Goal: Contribute content: Add original content to the website for others to see

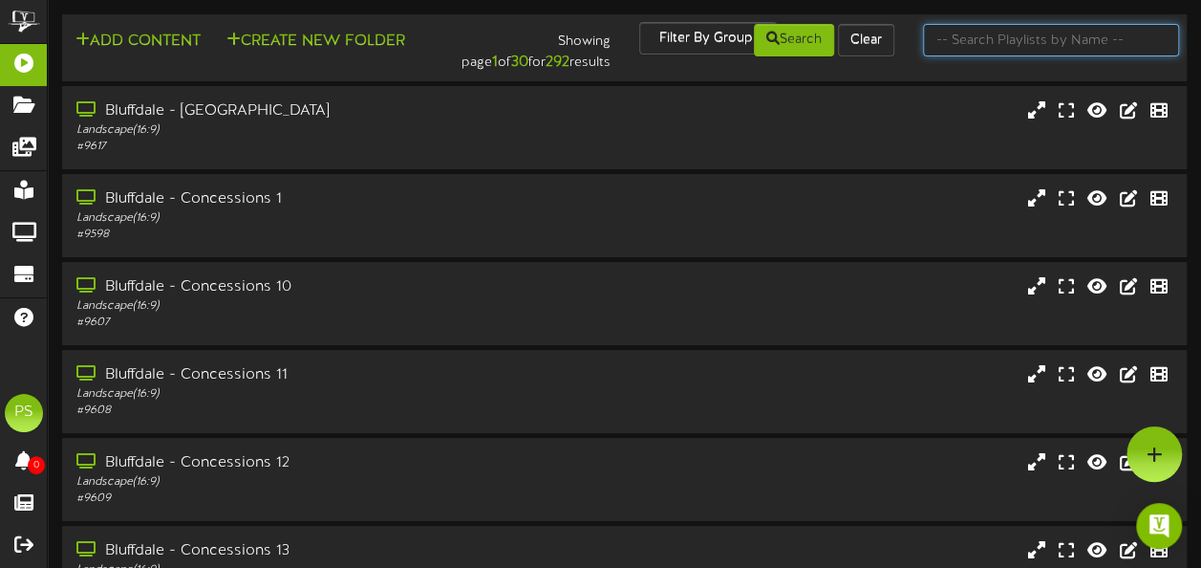
click at [1020, 44] on input "text" at bounding box center [1051, 40] width 256 height 32
type input "queen creek"
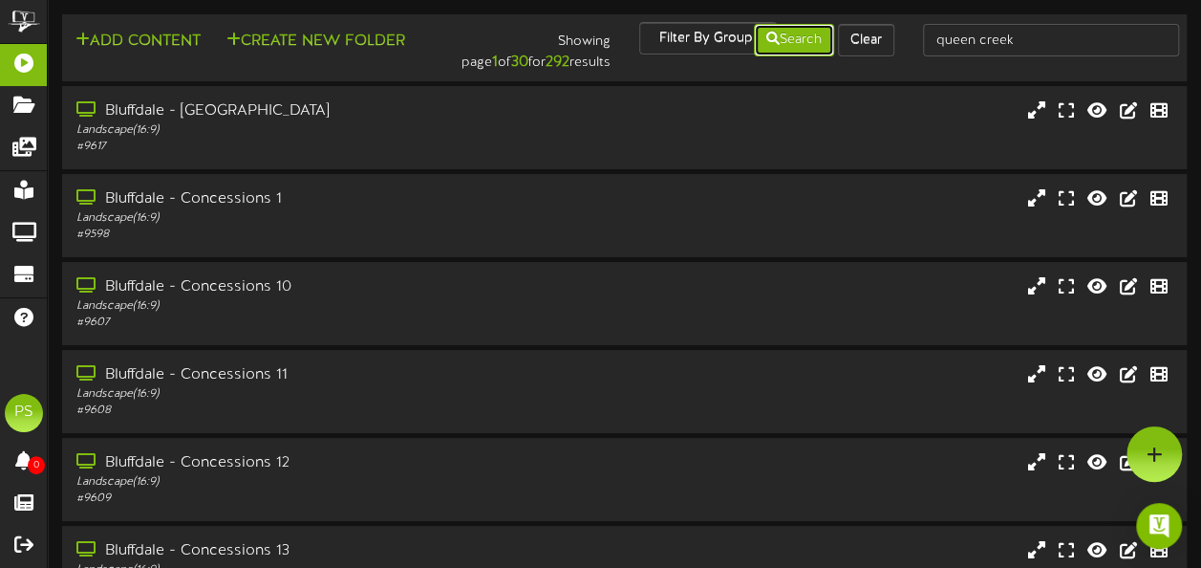
drag, startPoint x: 799, startPoint y: 39, endPoint x: 812, endPoint y: 57, distance: 22.6
click at [812, 57] on div "Add Content Create New Folder Showing page 1 of 30 for 292 results Filter By Gr…" at bounding box center [624, 48] width 1138 height 52
click at [783, 46] on button "Search" at bounding box center [794, 40] width 80 height 32
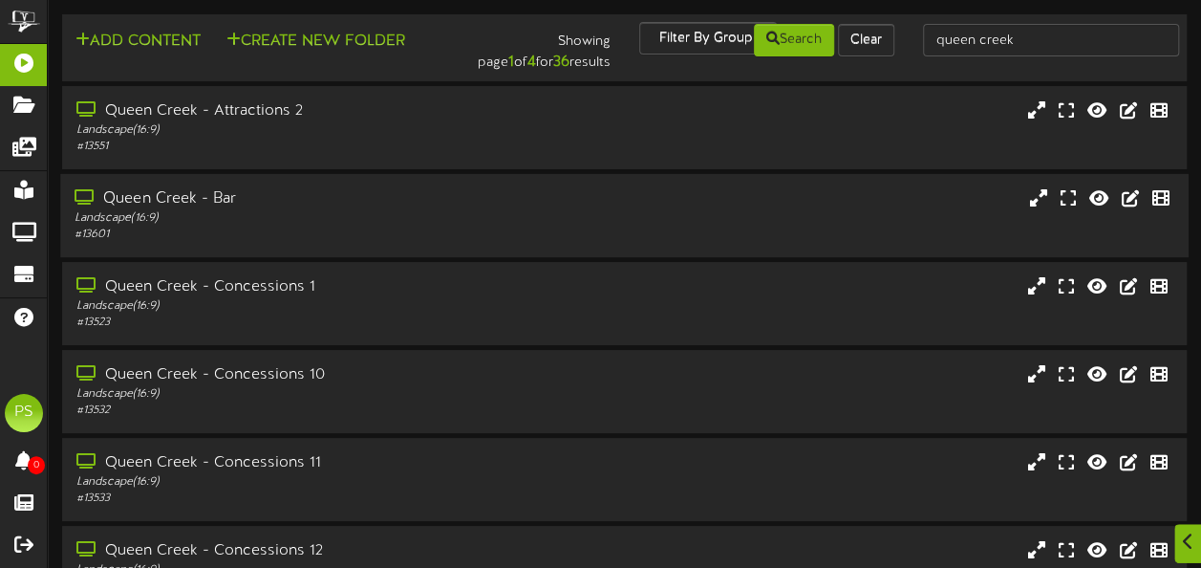
scroll to position [475, 0]
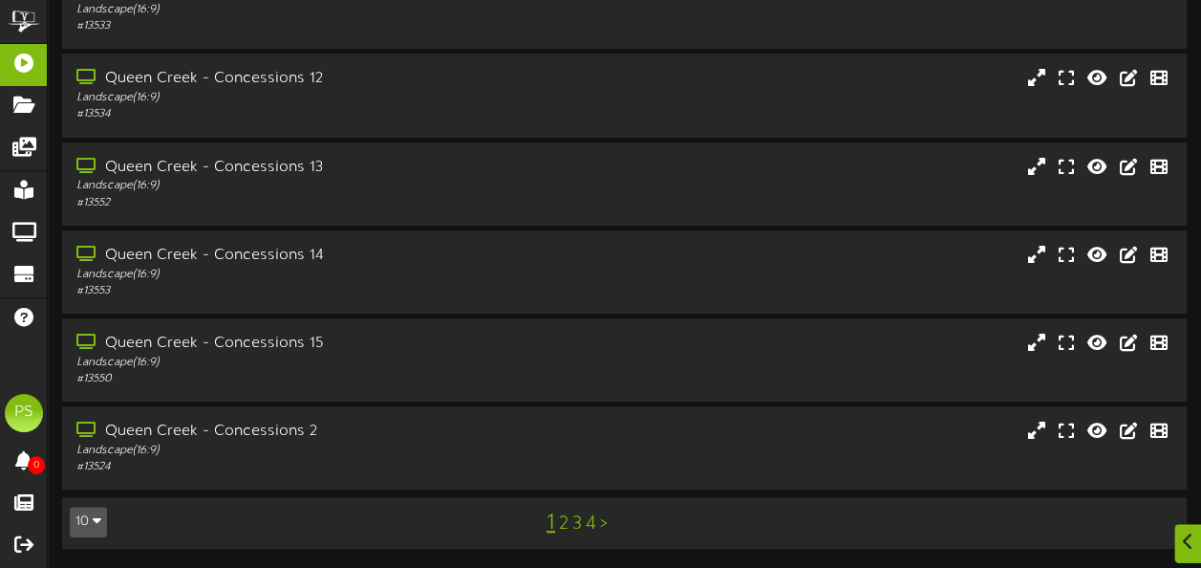
click at [93, 532] on button "10" at bounding box center [88, 521] width 37 height 31
click at [94, 493] on div "100" at bounding box center [89, 484] width 36 height 29
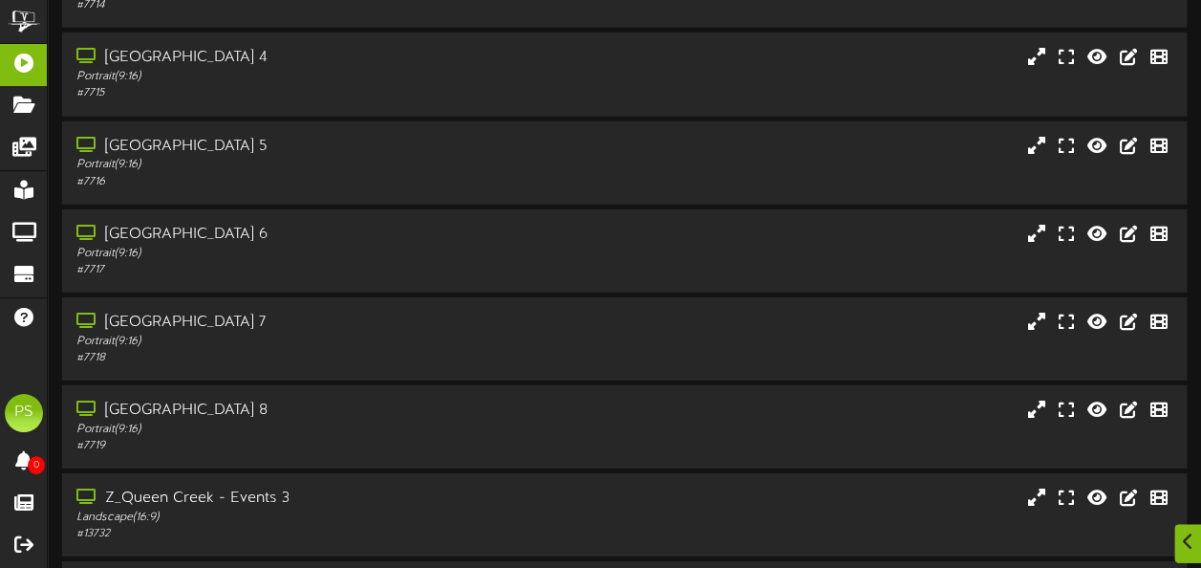
scroll to position [2630, 0]
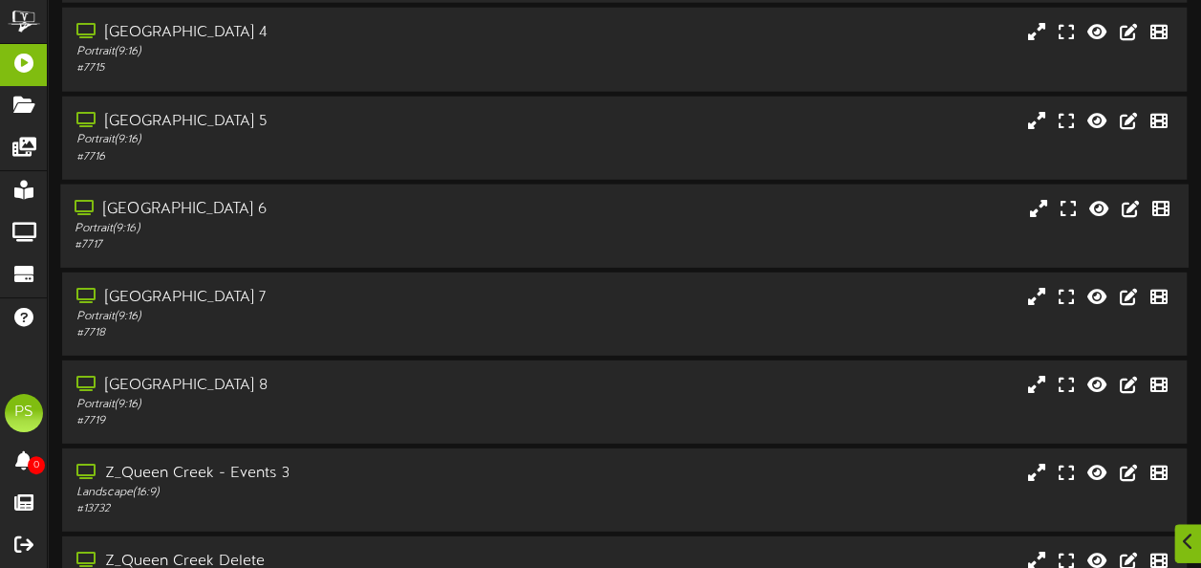
click at [365, 249] on div "# 7717" at bounding box center [295, 245] width 441 height 16
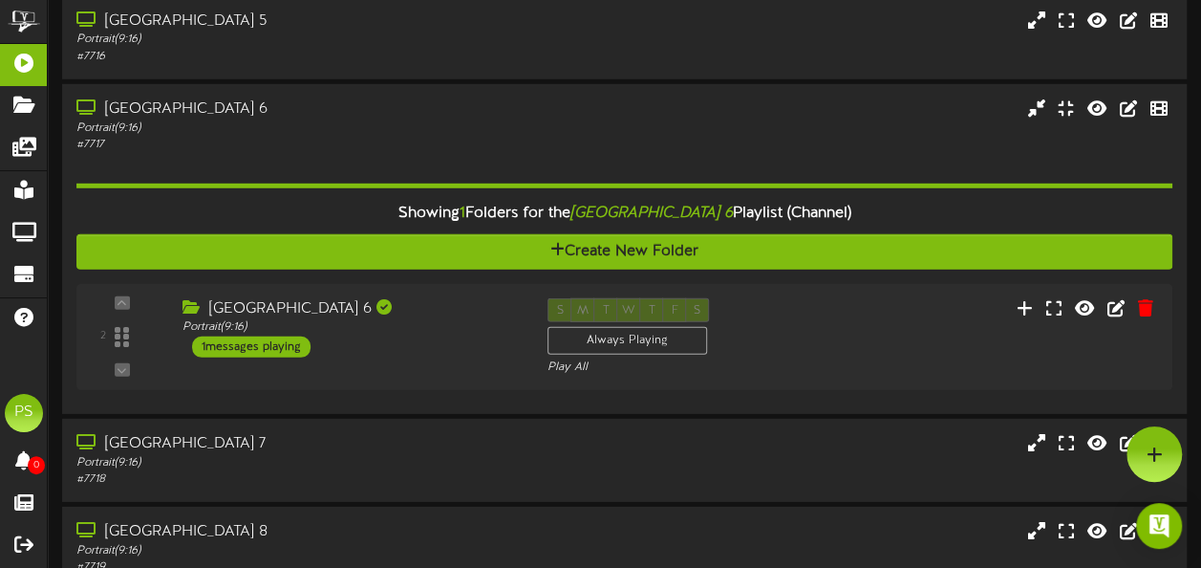
scroll to position [2707, 0]
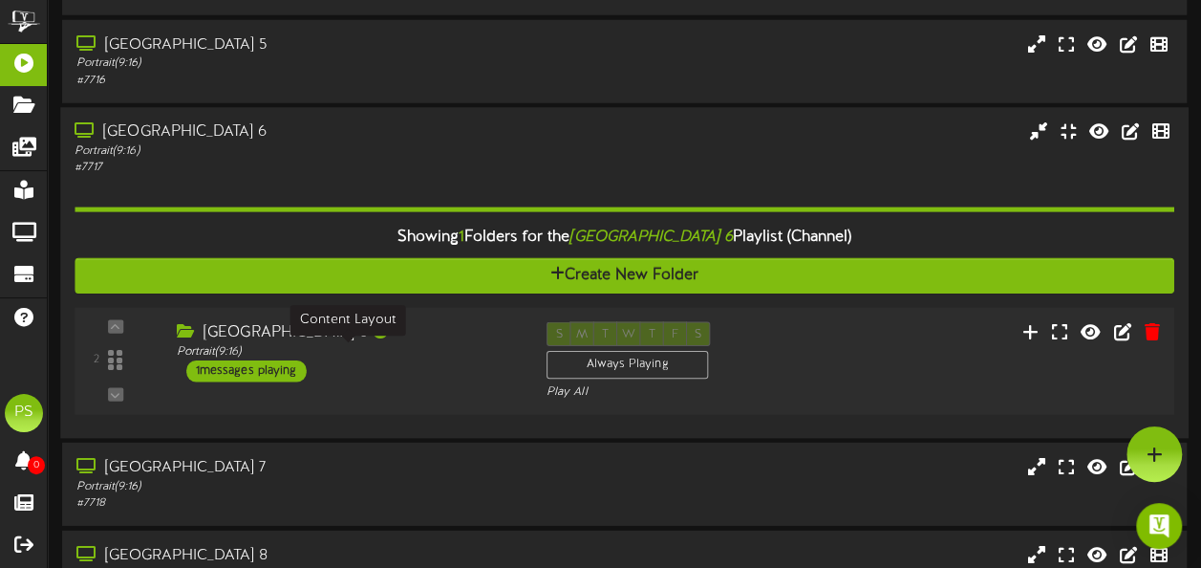
click at [464, 353] on div "Portrait ( 9:16 )" at bounding box center [347, 351] width 341 height 16
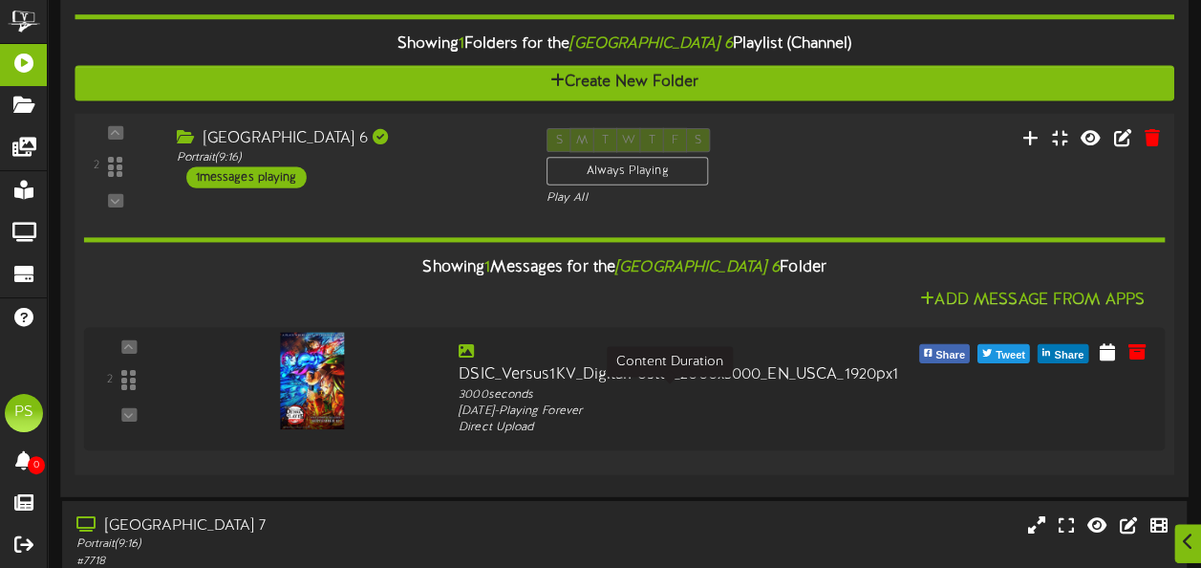
scroll to position [2901, 0]
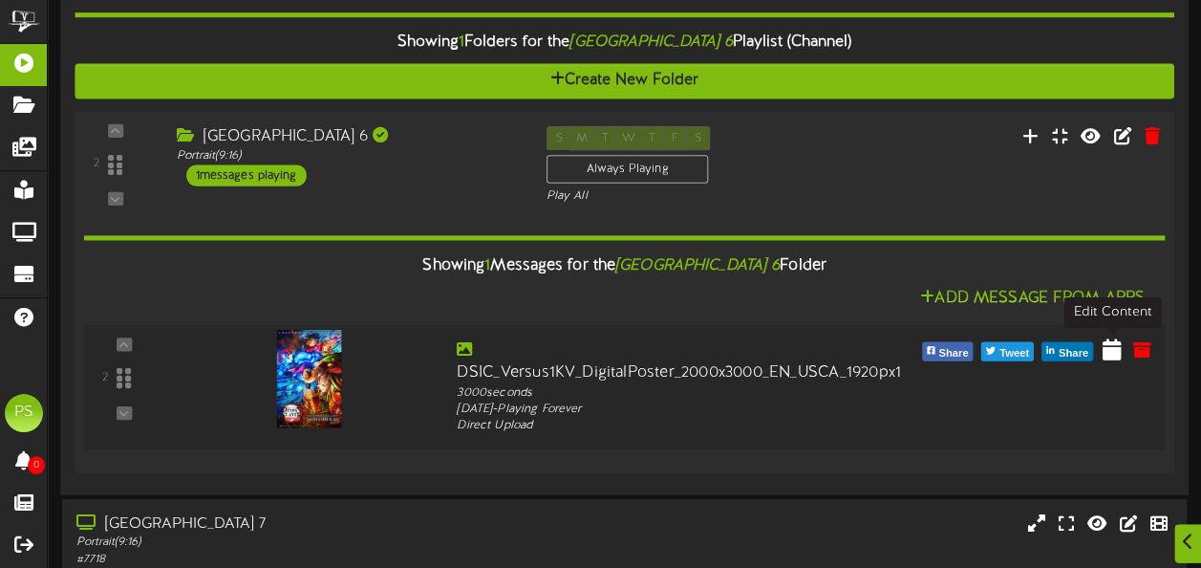
click at [1107, 354] on icon at bounding box center [1112, 348] width 19 height 21
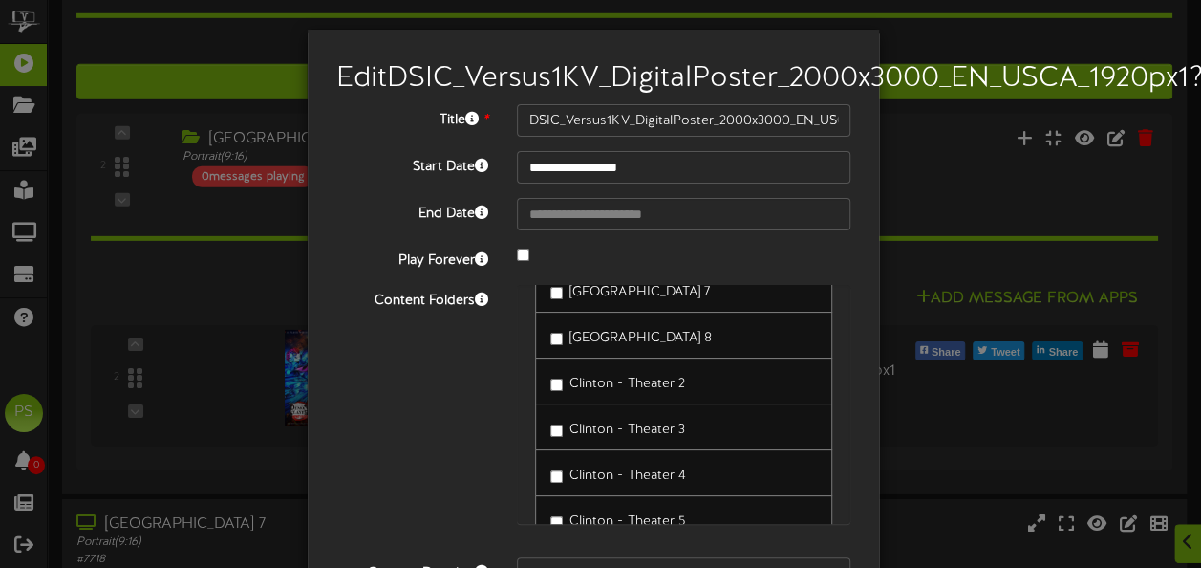
scroll to position [224, 0]
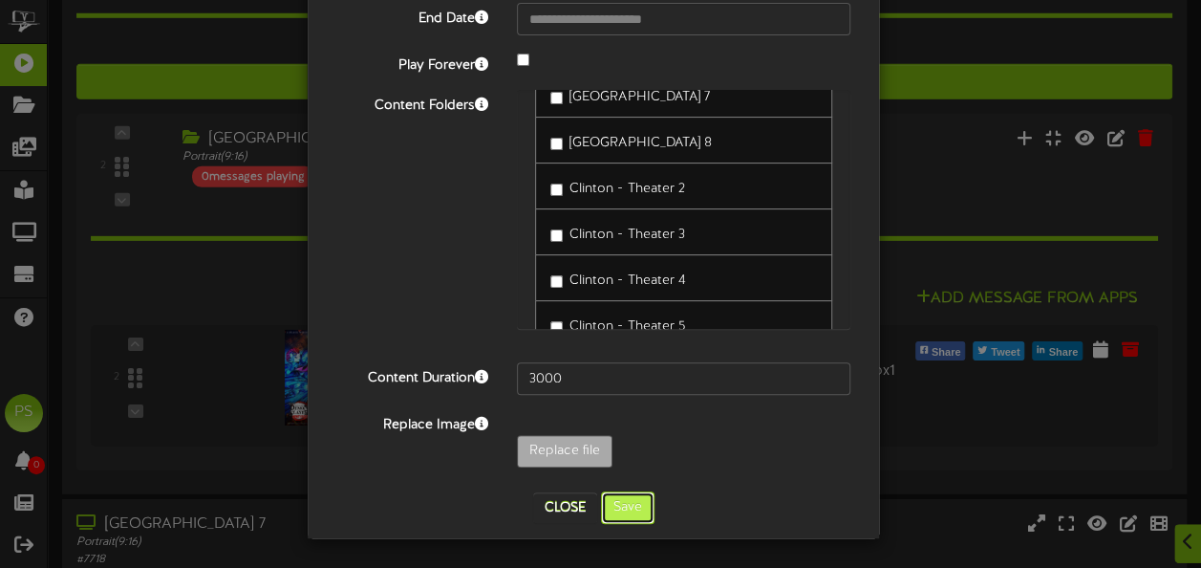
click at [618, 503] on button "Save" at bounding box center [628, 507] width 54 height 32
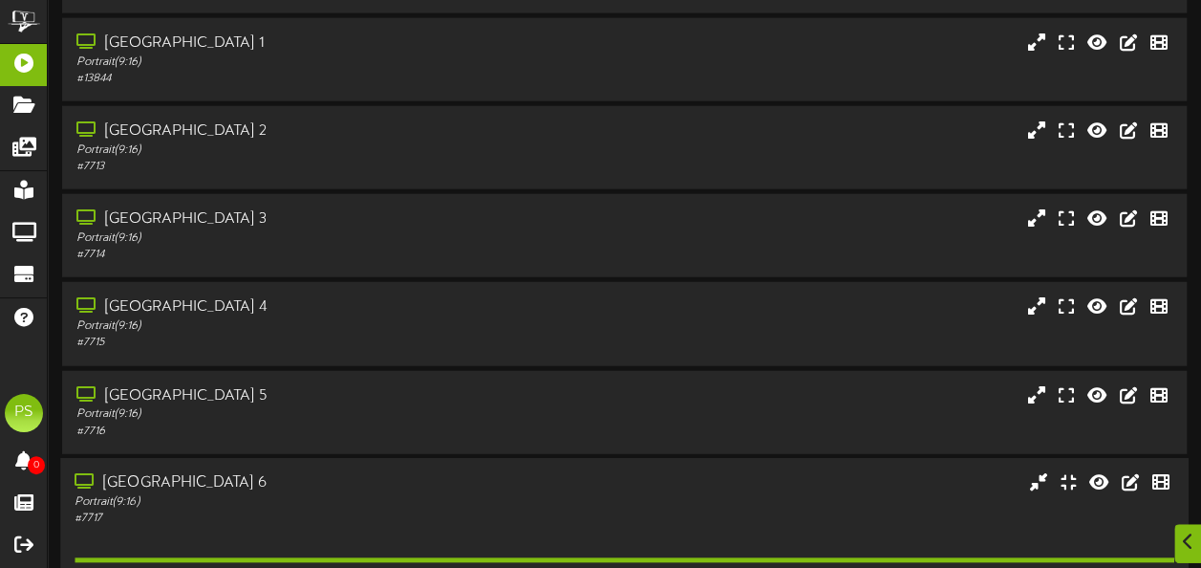
scroll to position [2357, 0]
click at [319, 225] on div "[GEOGRAPHIC_DATA] 3" at bounding box center [295, 218] width 441 height 22
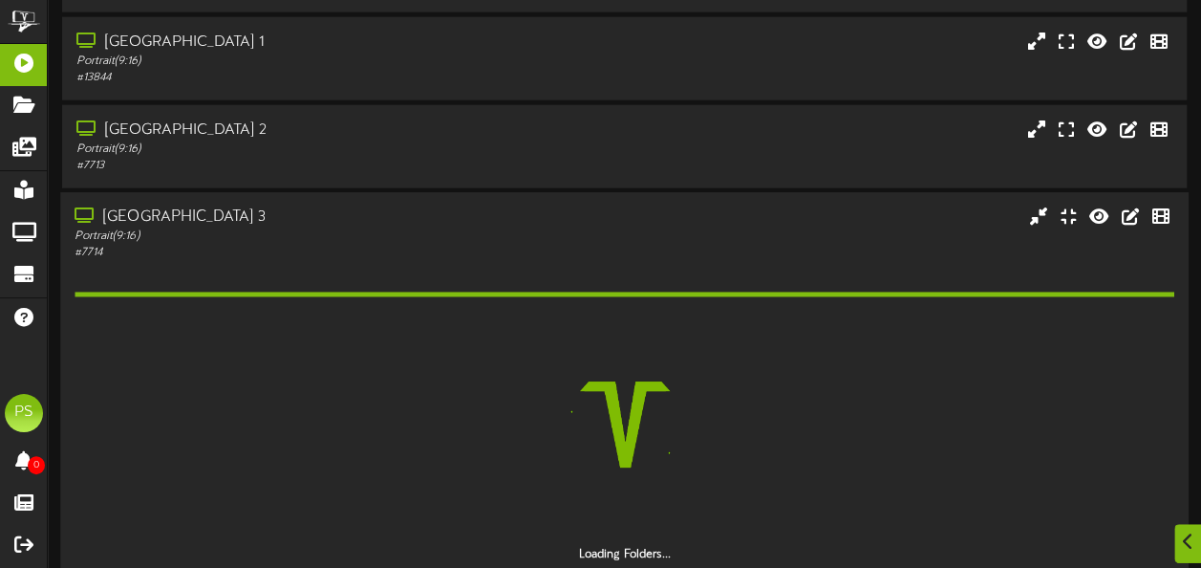
scroll to position [2579, 0]
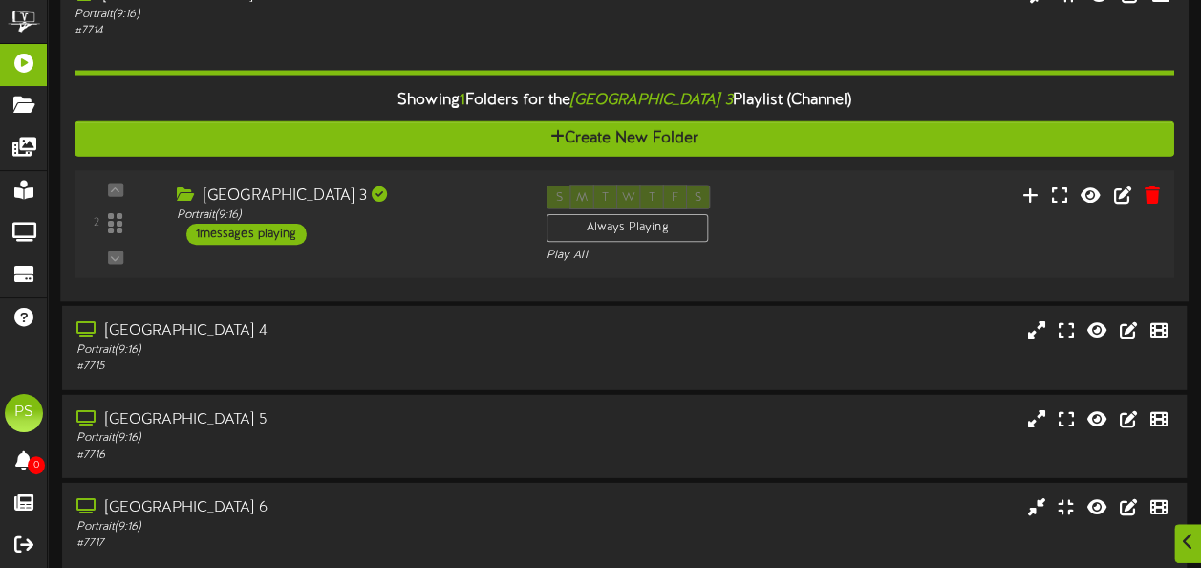
click at [472, 202] on div "[GEOGRAPHIC_DATA] 3" at bounding box center [347, 196] width 341 height 22
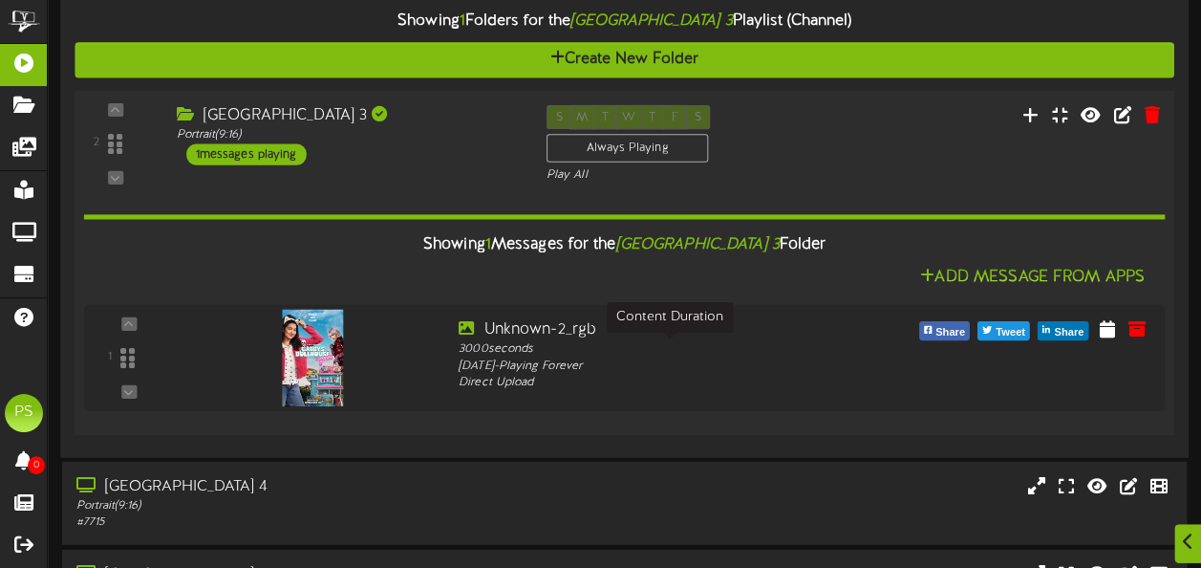
scroll to position [2659, 0]
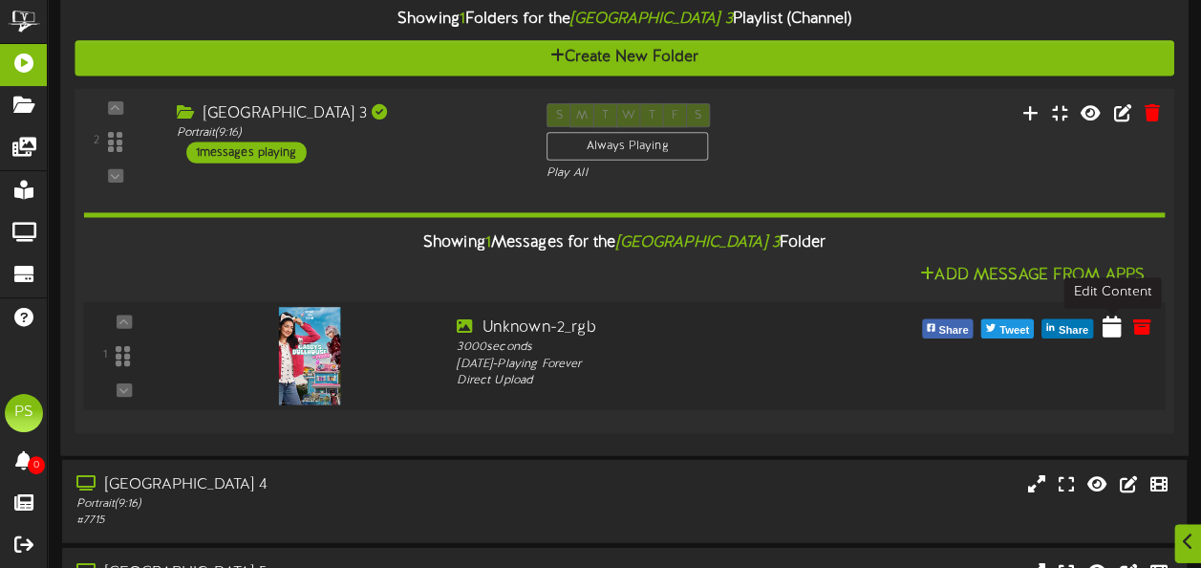
click at [1116, 331] on icon at bounding box center [1112, 325] width 19 height 21
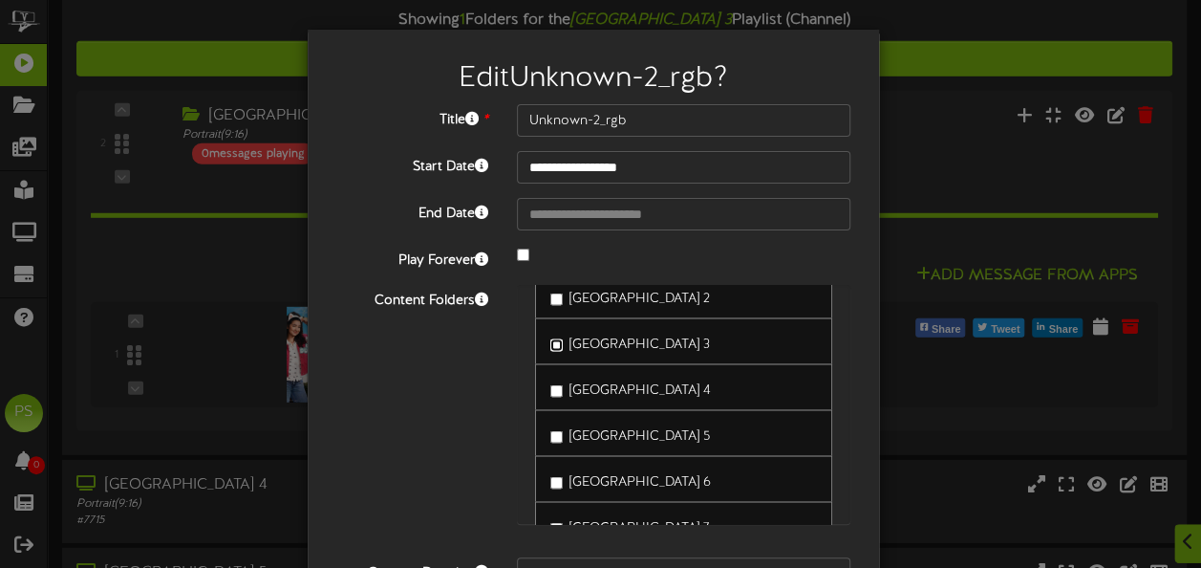
scroll to position [193, 0]
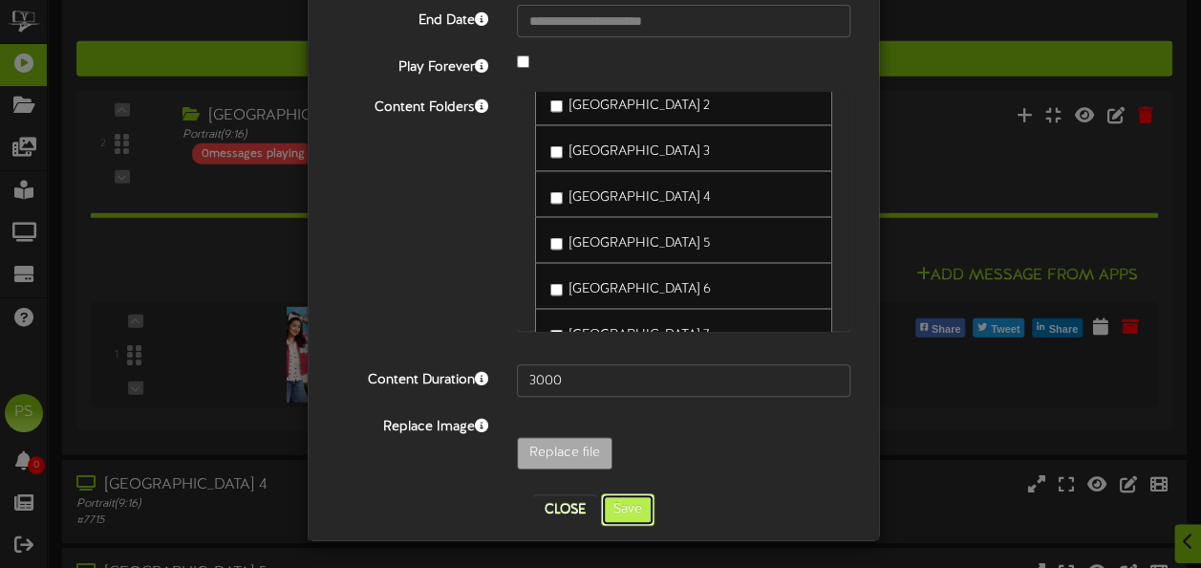
click at [624, 505] on button "Save" at bounding box center [628, 509] width 54 height 32
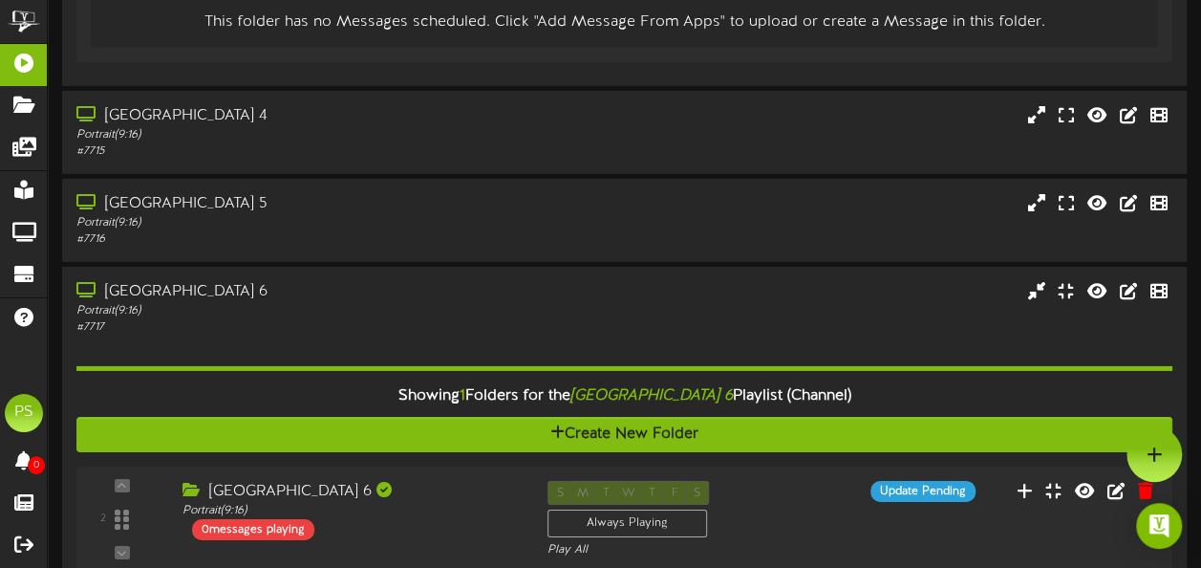
scroll to position [2962, 0]
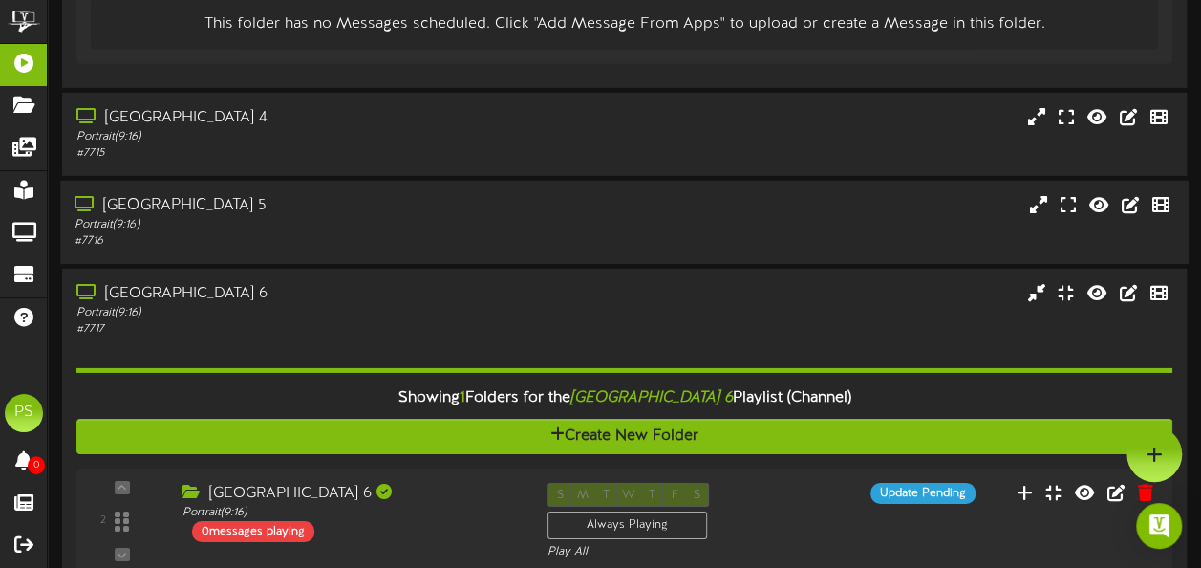
click at [356, 217] on div "Portrait ( 9:16 )" at bounding box center [295, 225] width 441 height 16
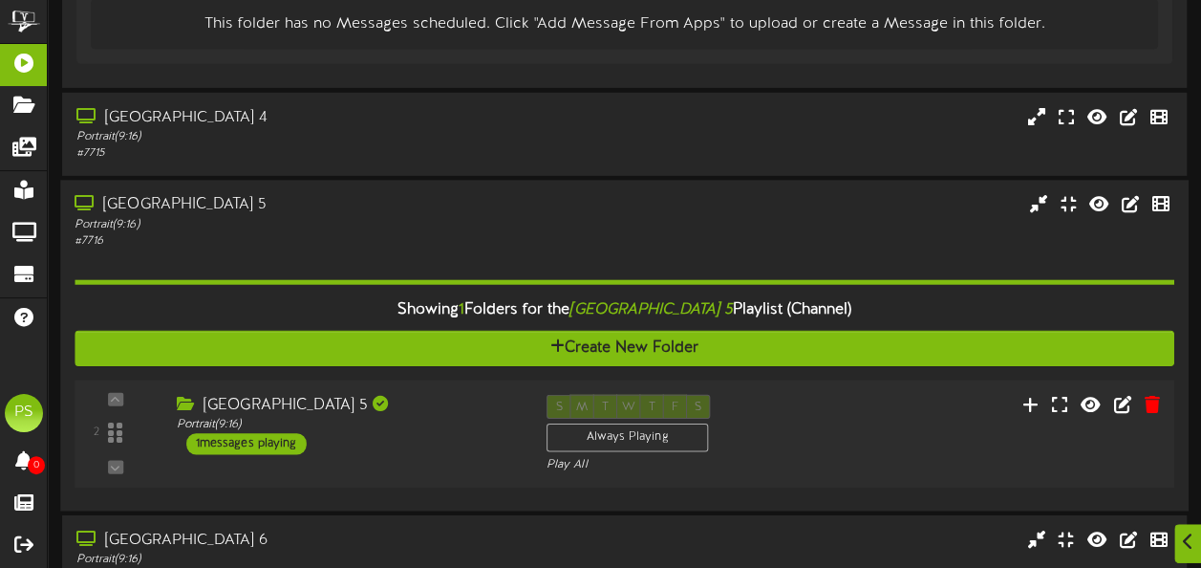
scroll to position [3071, 0]
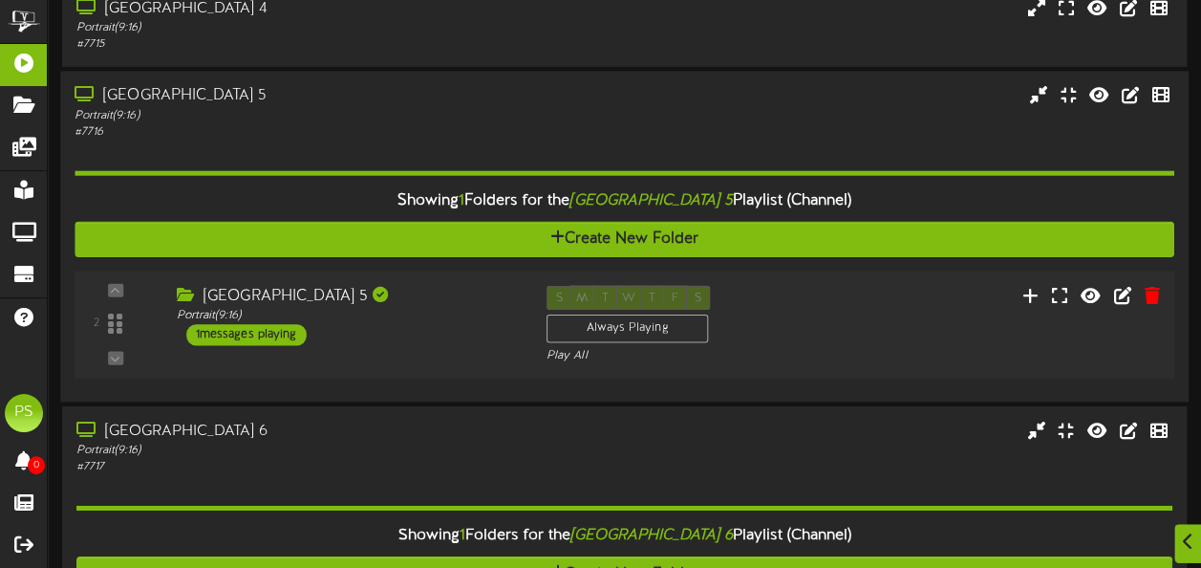
click at [842, 356] on div "2 ( 9:16" at bounding box center [625, 325] width 1110 height 78
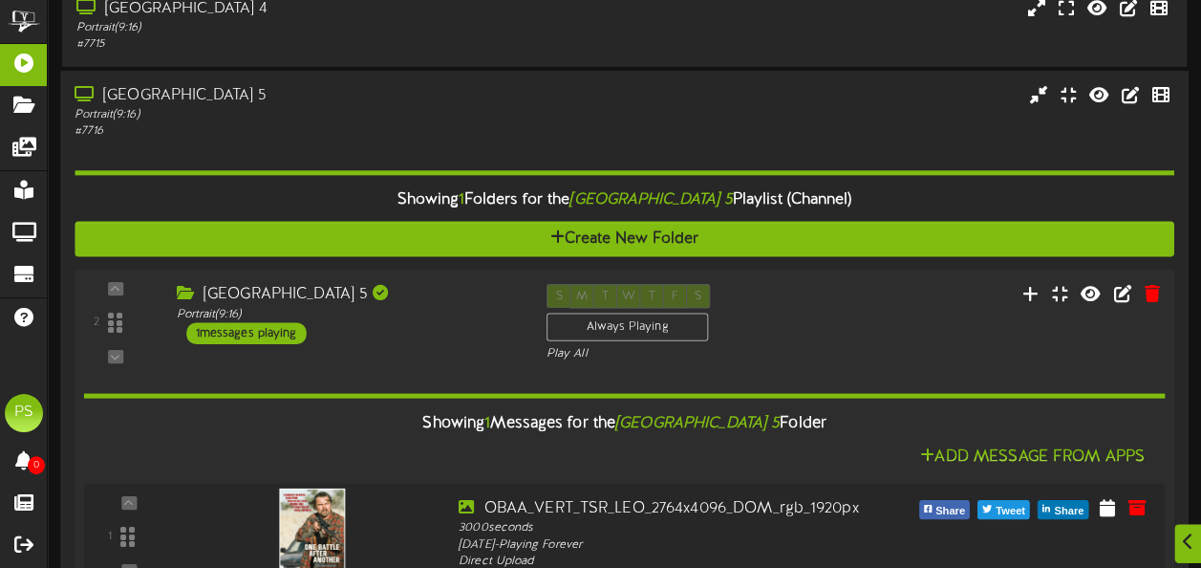
scroll to position [3222, 0]
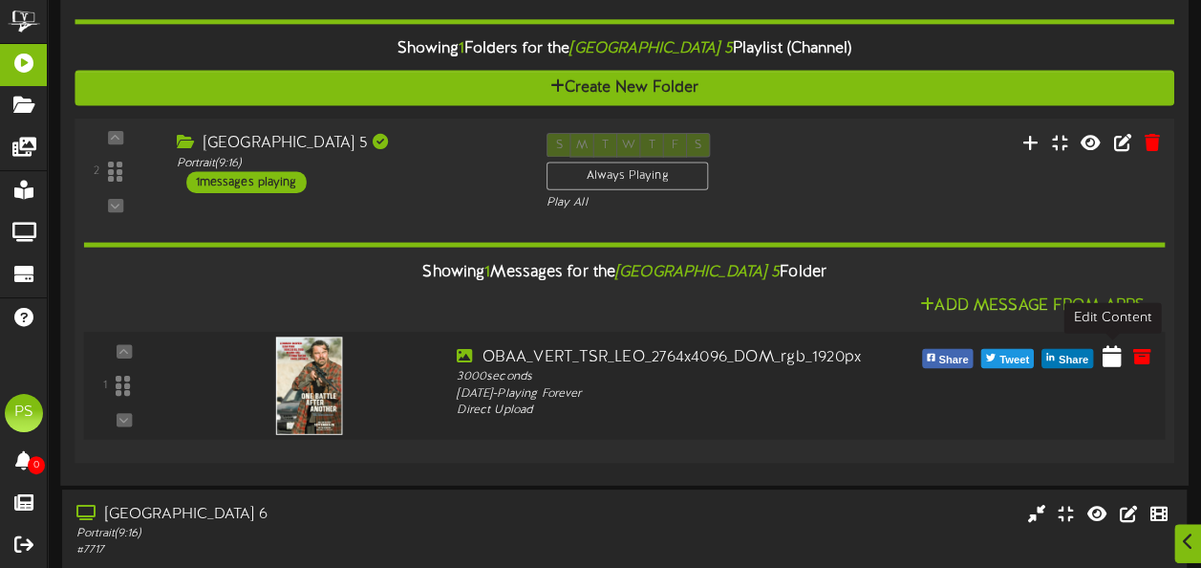
click at [1109, 360] on icon at bounding box center [1112, 355] width 19 height 21
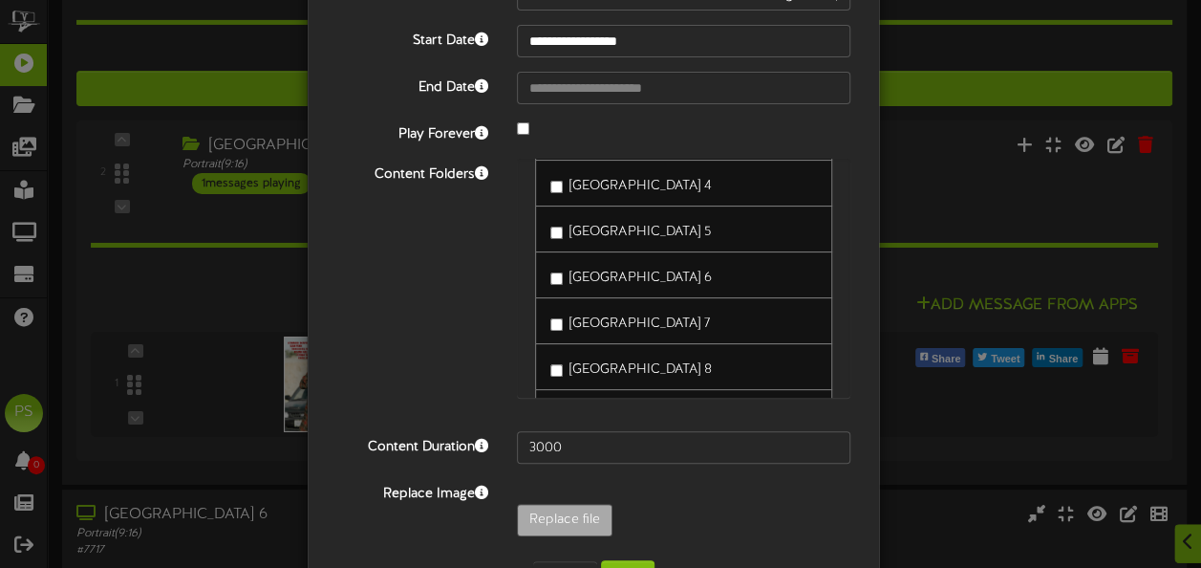
scroll to position [1927, 0]
click at [556, 241] on label "[GEOGRAPHIC_DATA] 5" at bounding box center [630, 230] width 160 height 26
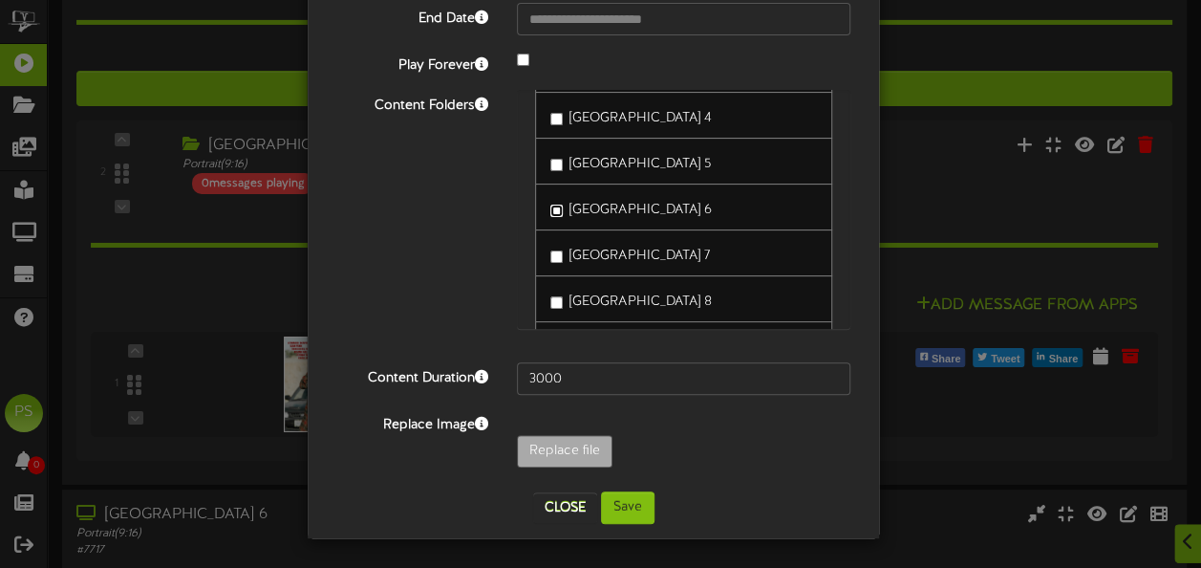
scroll to position [205, 0]
click at [604, 524] on button "Save" at bounding box center [628, 507] width 54 height 32
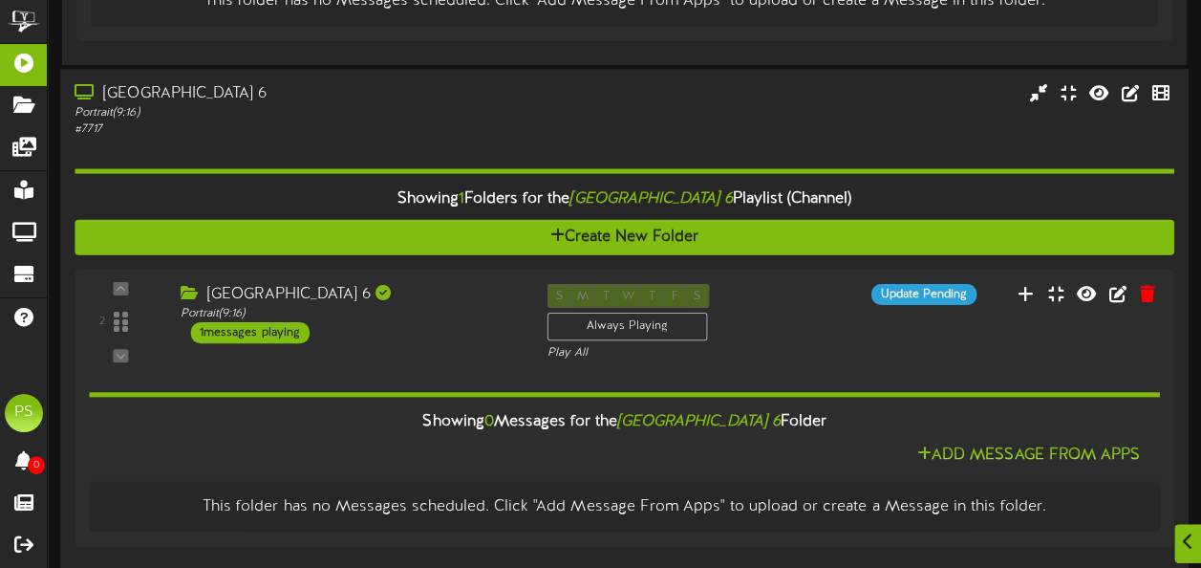
scroll to position [3592, 0]
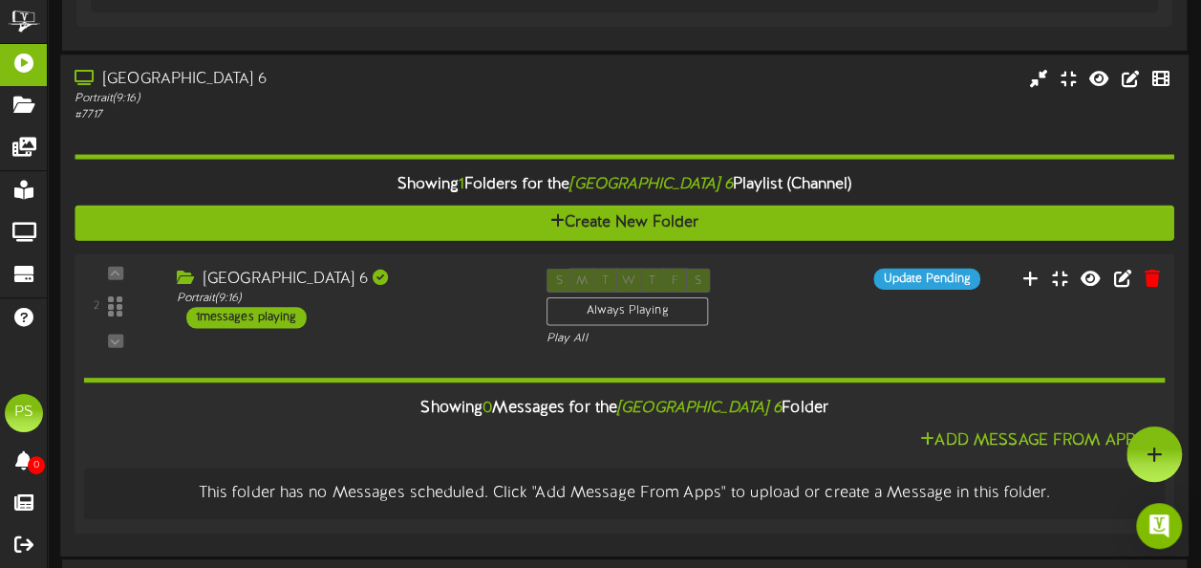
click at [459, 311] on div "[GEOGRAPHIC_DATA] 6 Portrait ( 9:16 ) 1 messages playing" at bounding box center [346, 298] width 370 height 60
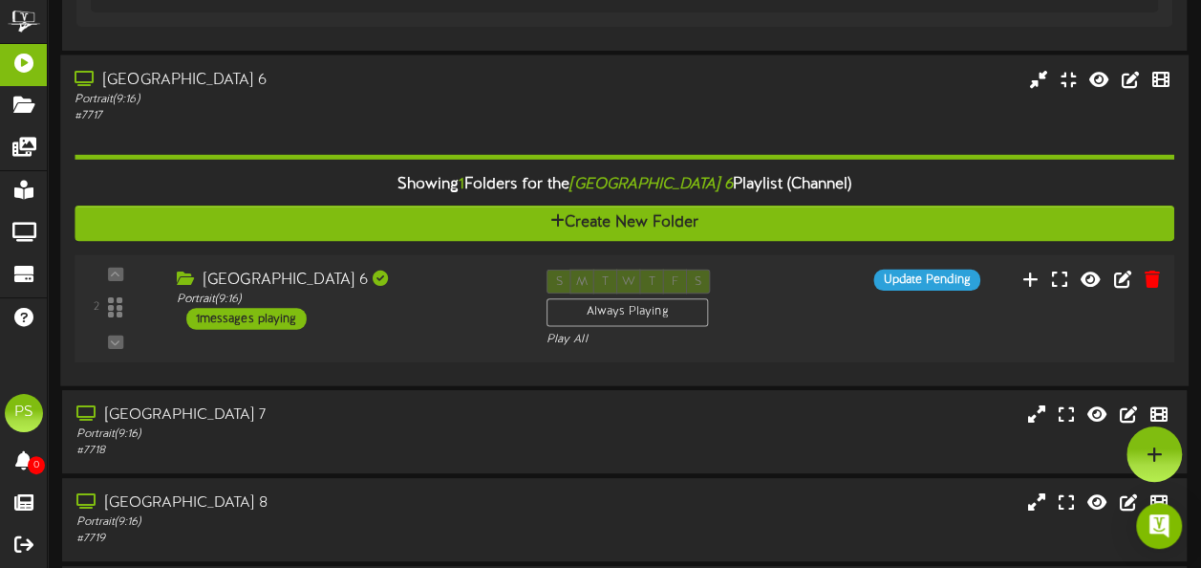
drag, startPoint x: 459, startPoint y: 311, endPoint x: 388, endPoint y: 306, distance: 70.9
click at [388, 306] on div "[GEOGRAPHIC_DATA] 6 Portrait ( 9:16 ) 1 messages playing" at bounding box center [346, 298] width 370 height 60
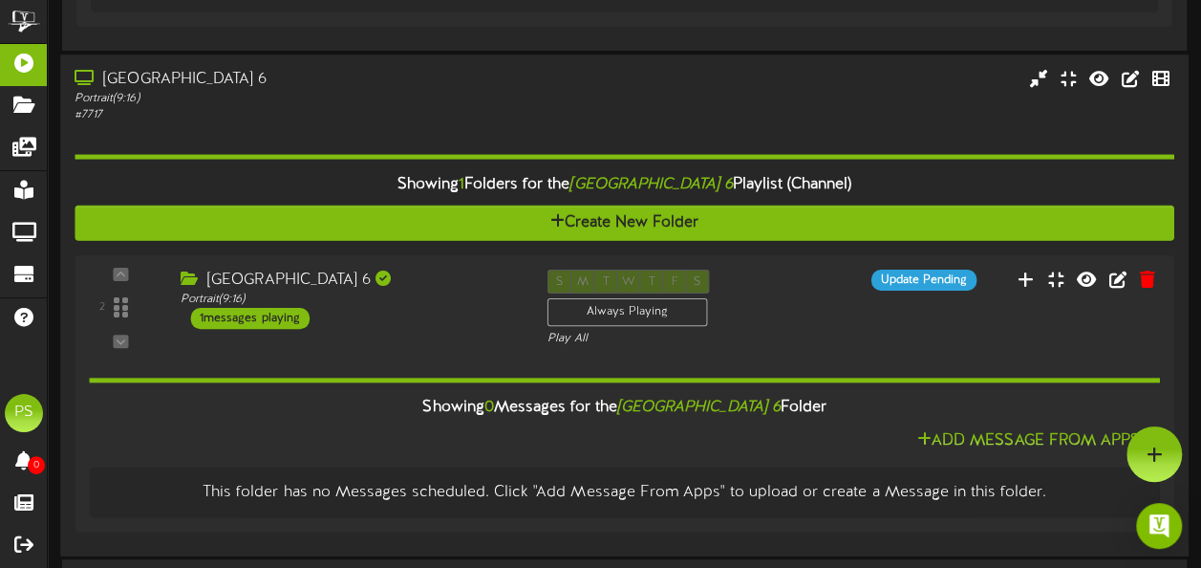
click at [390, 118] on div "# 7717" at bounding box center [295, 115] width 441 height 16
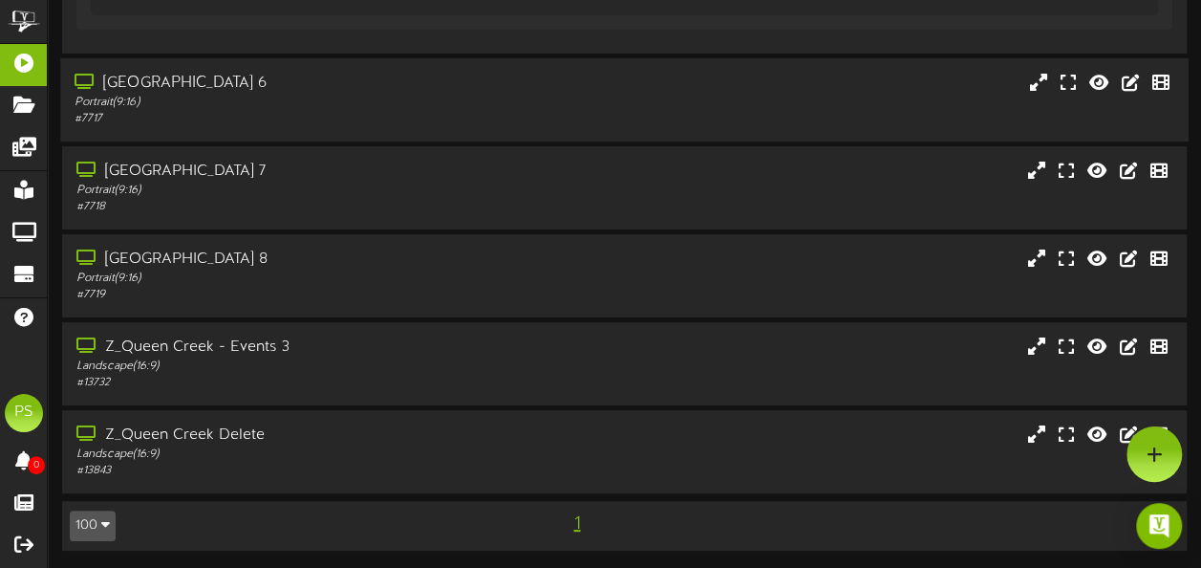
click at [390, 118] on div "# 7717" at bounding box center [295, 119] width 441 height 16
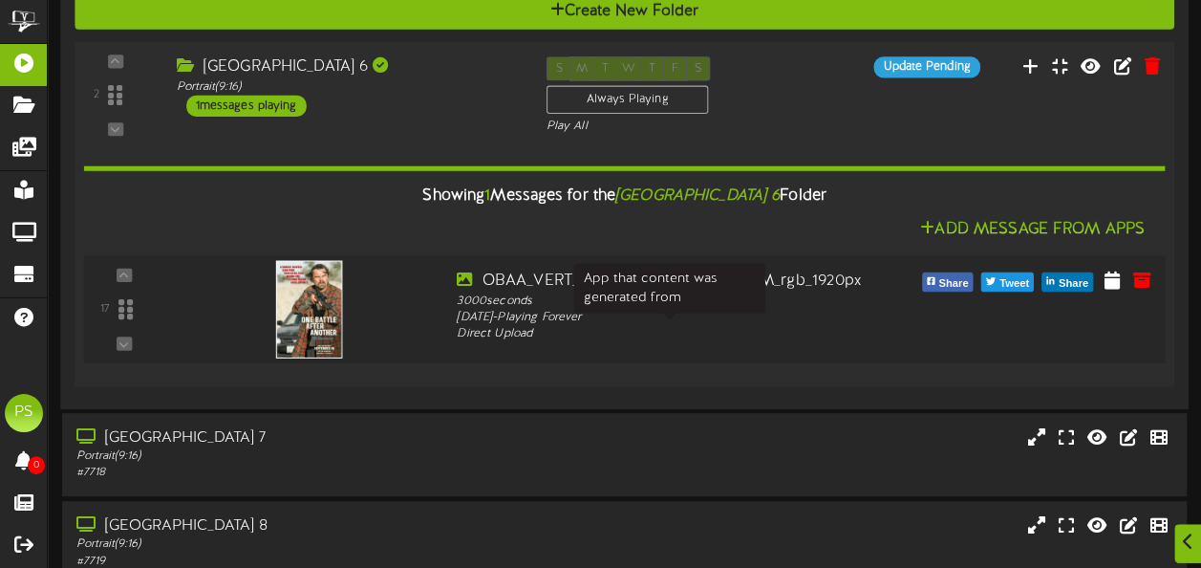
scroll to position [3808, 0]
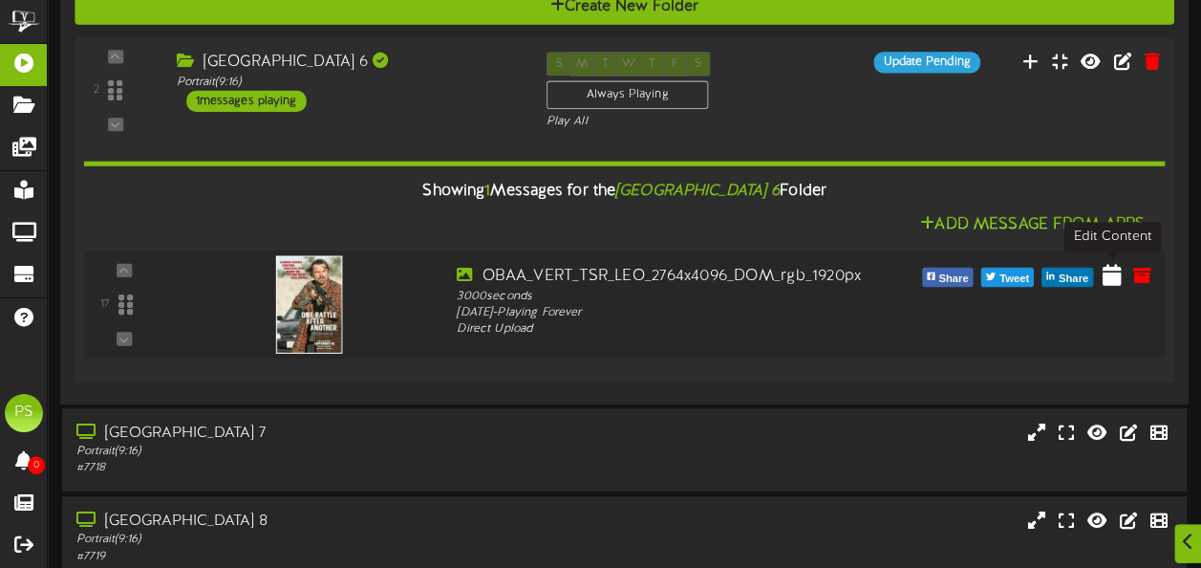
click at [1120, 272] on icon at bounding box center [1112, 274] width 19 height 21
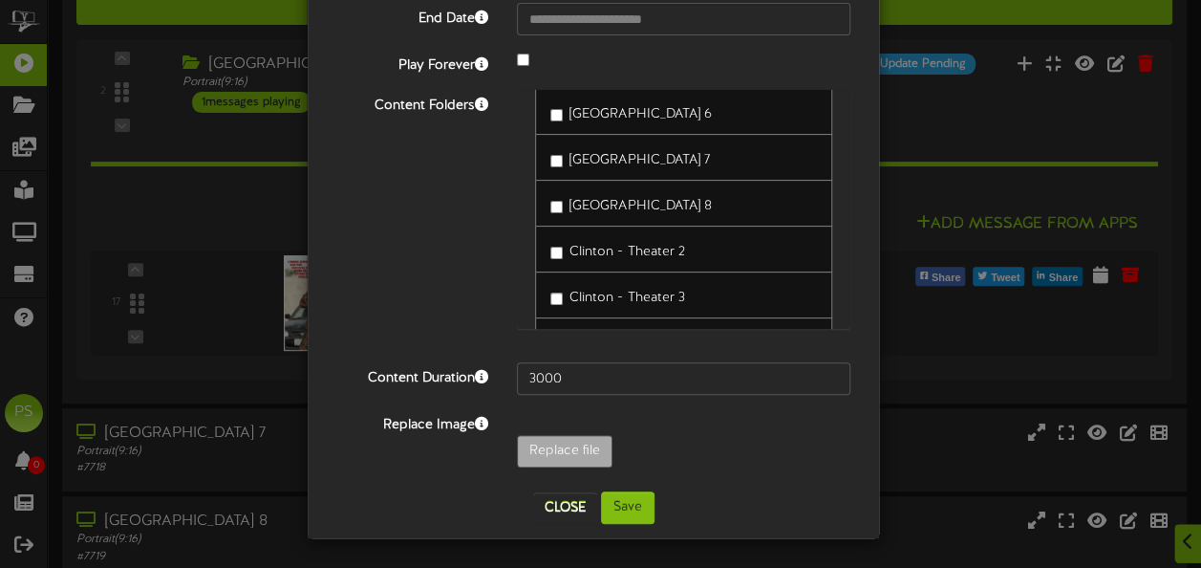
scroll to position [2024, 0]
click at [552, 99] on label "[GEOGRAPHIC_DATA] 6" at bounding box center [630, 110] width 161 height 26
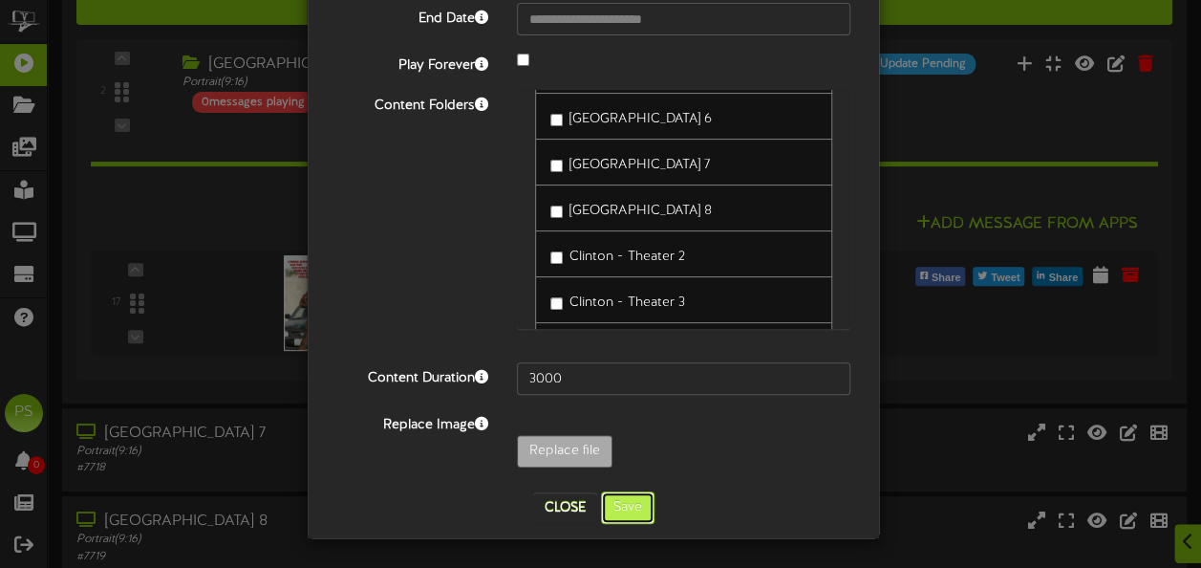
click at [613, 501] on button "Save" at bounding box center [628, 507] width 54 height 32
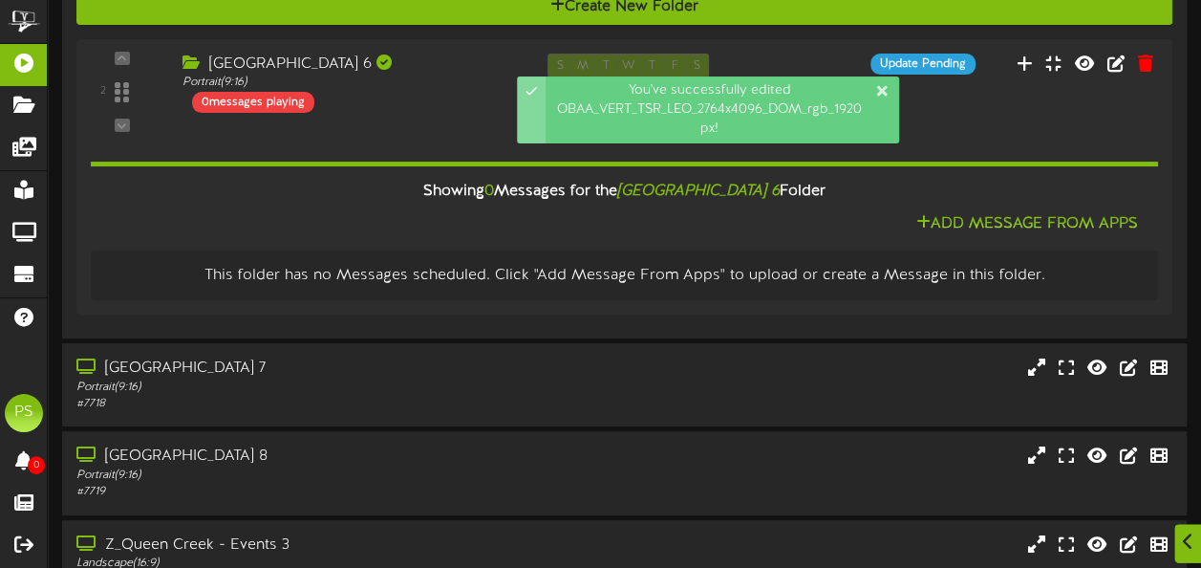
scroll to position [3827, 0]
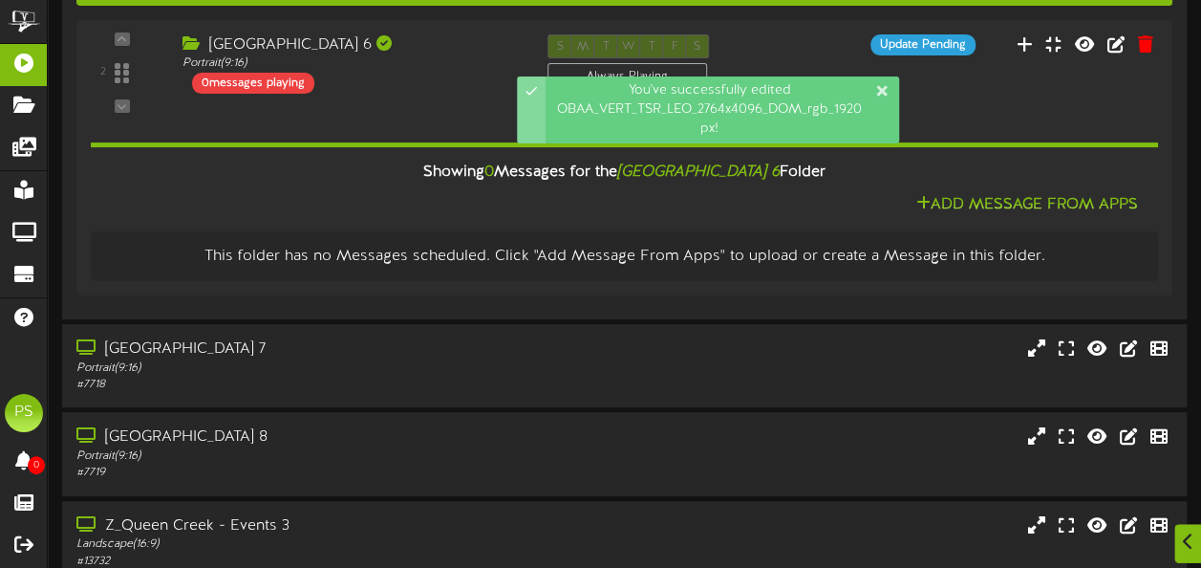
click at [317, 365] on div "Portrait ( 9:16 )" at bounding box center [296, 368] width 440 height 16
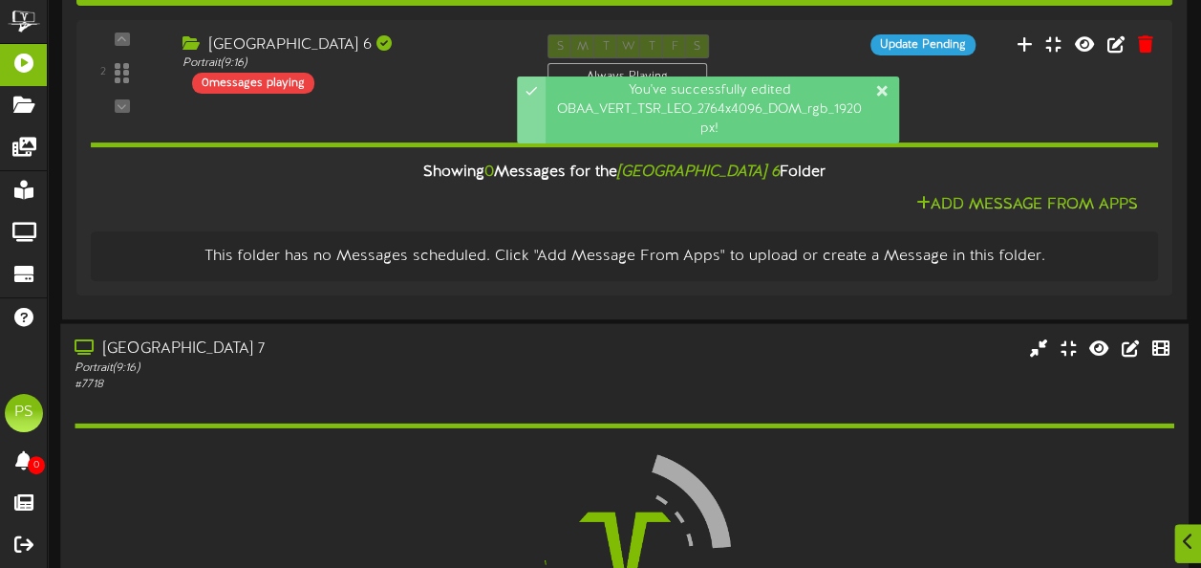
scroll to position [3988, 0]
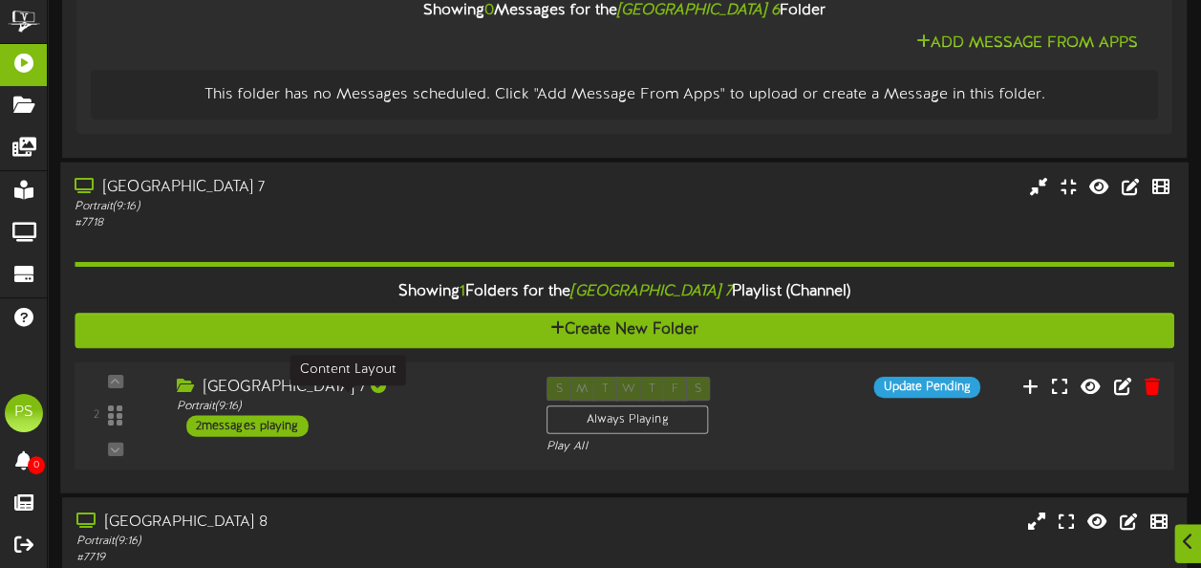
click at [433, 405] on div "Portrait ( 9:16 )" at bounding box center [347, 406] width 341 height 16
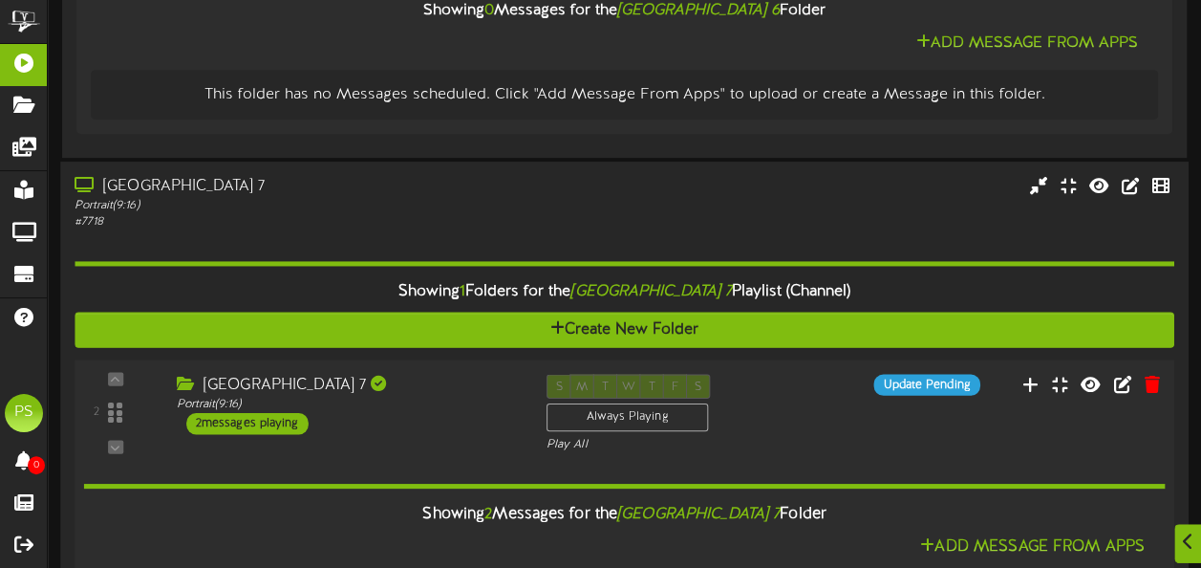
scroll to position [4277, 0]
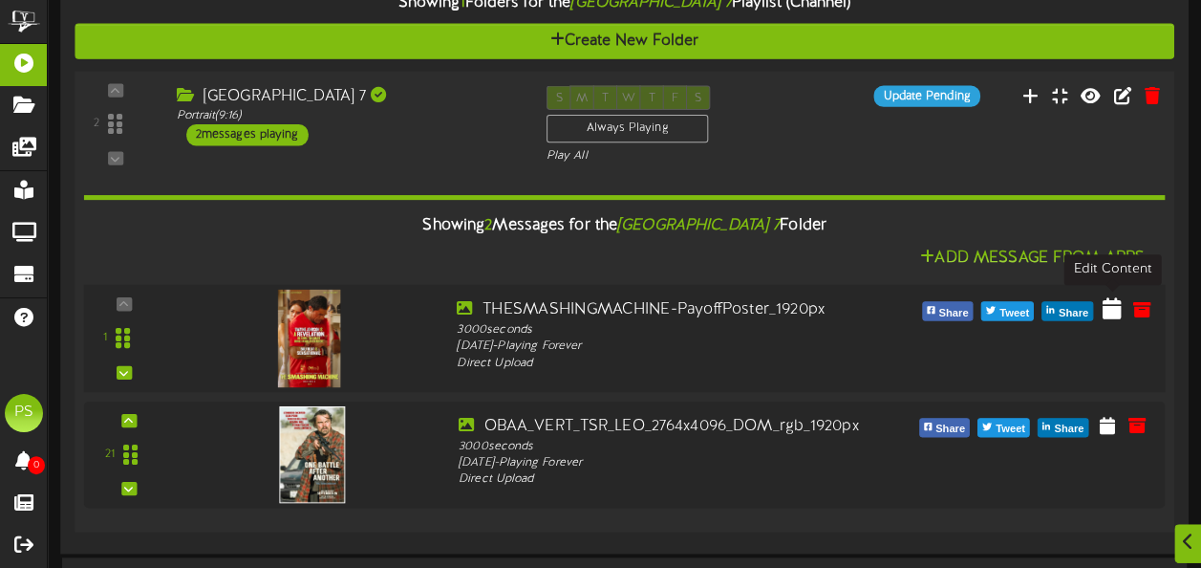
click at [1114, 305] on icon at bounding box center [1112, 308] width 19 height 21
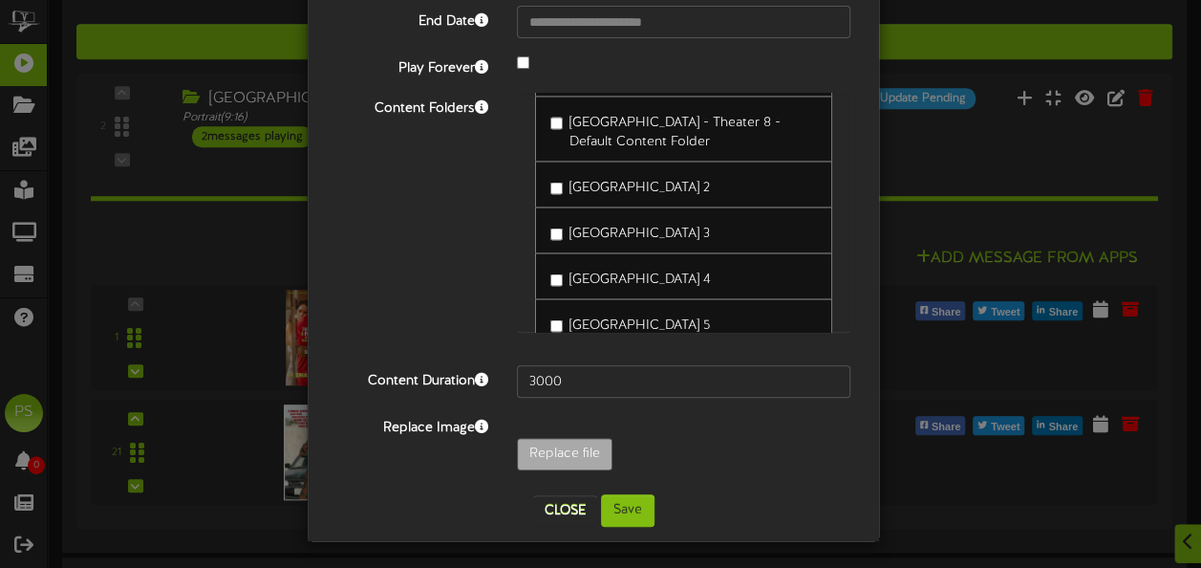
scroll to position [1985, 0]
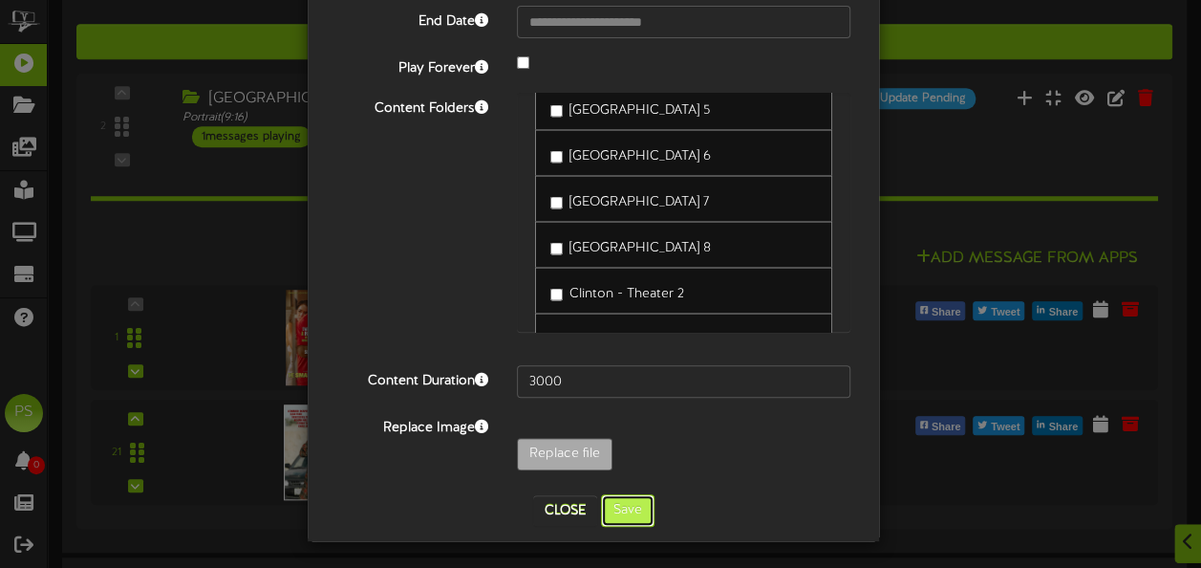
click at [610, 500] on button "Save" at bounding box center [628, 510] width 54 height 32
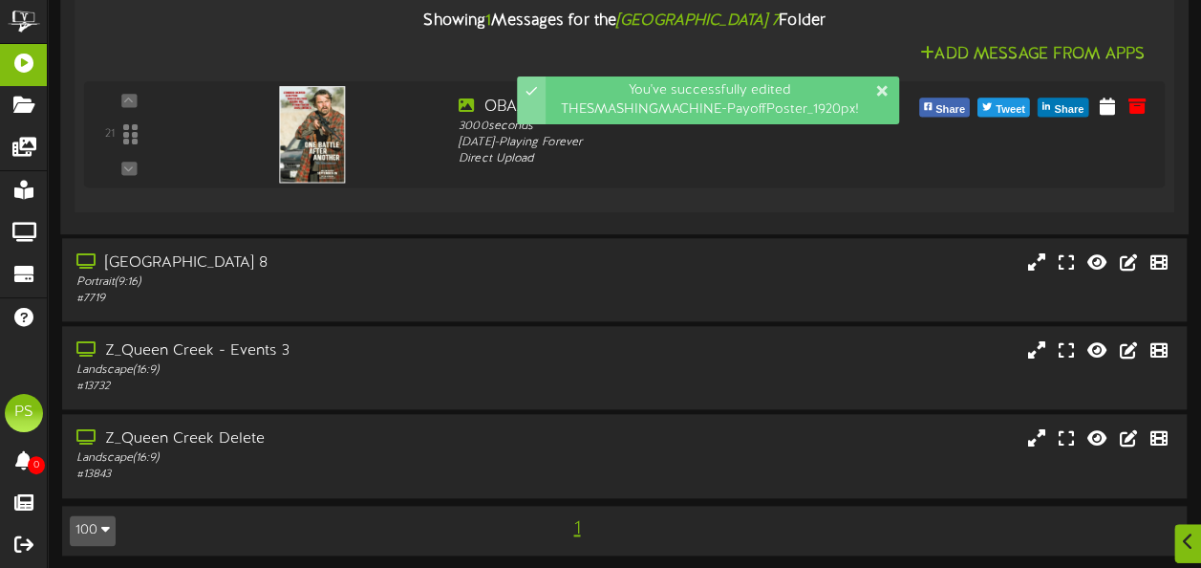
scroll to position [4338, 0]
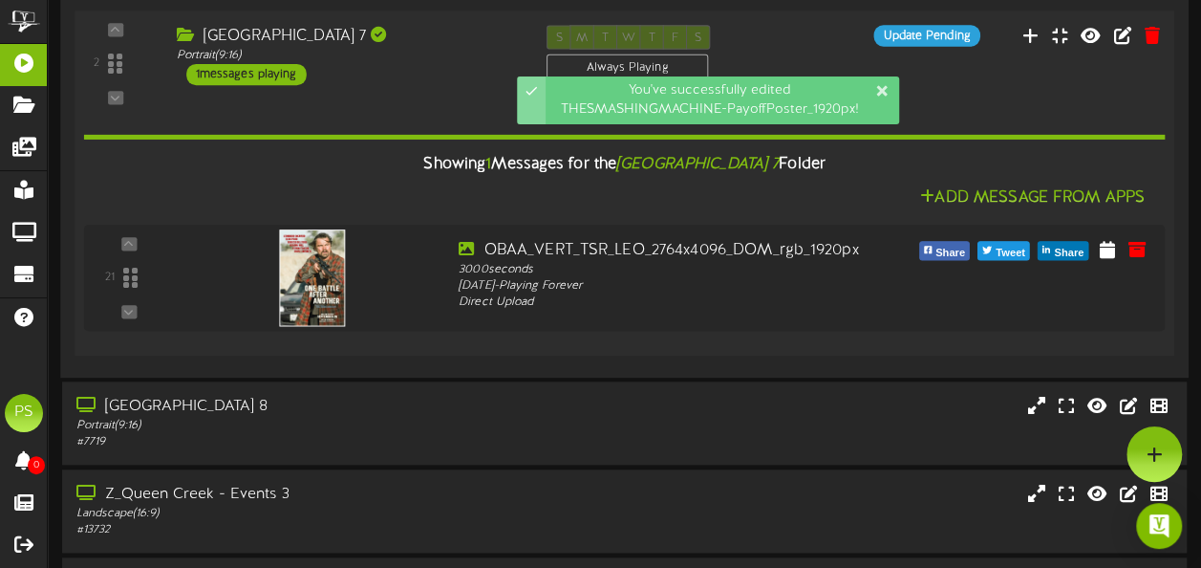
click at [441, 396] on div "[GEOGRAPHIC_DATA] 8" at bounding box center [296, 407] width 440 height 22
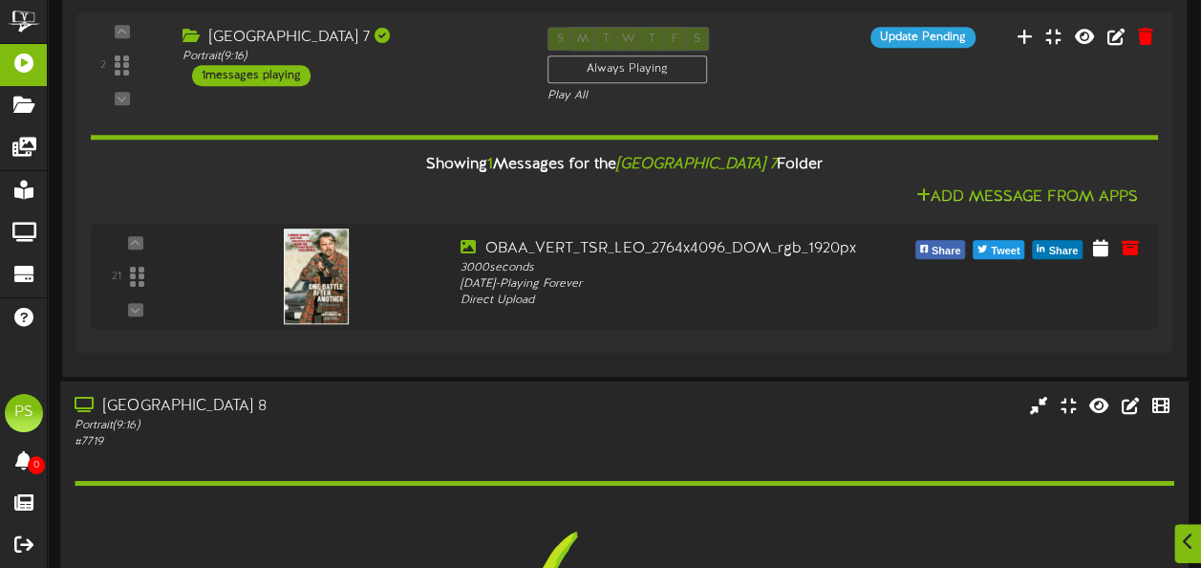
scroll to position [4561, 0]
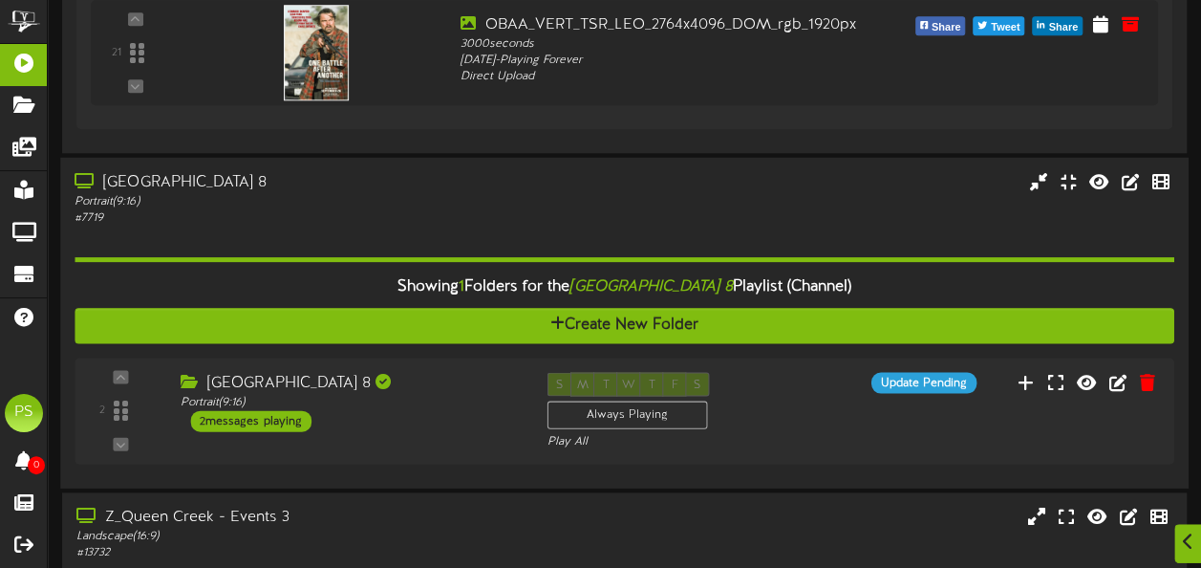
click at [411, 412] on div "[GEOGRAPHIC_DATA] 8 Portrait ( 9:16 ) 2 messages playing" at bounding box center [349, 401] width 366 height 59
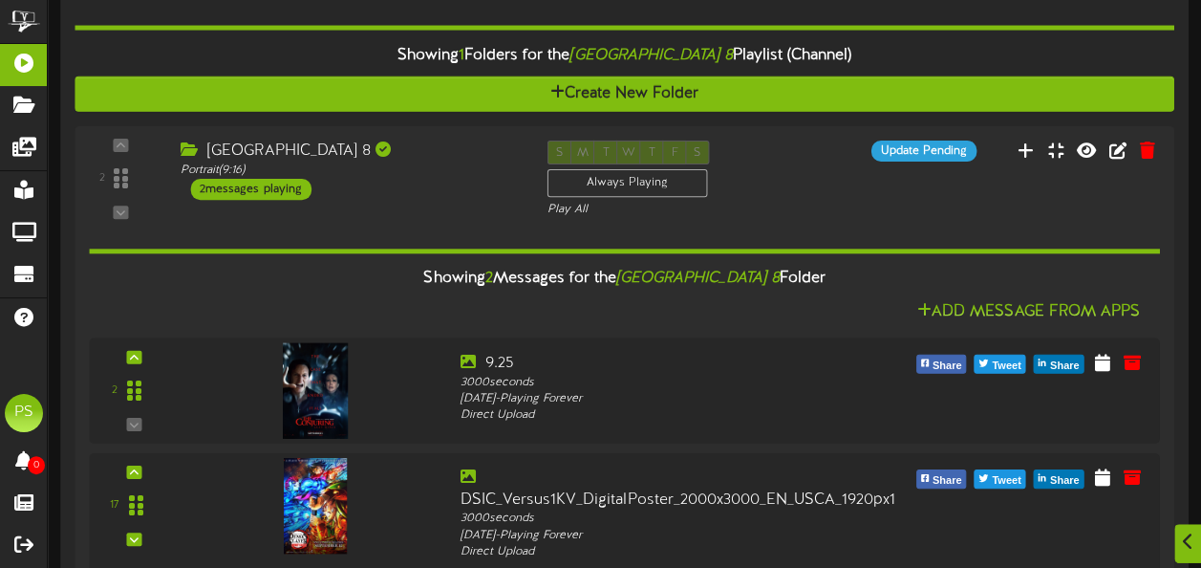
scroll to position [4793, 0]
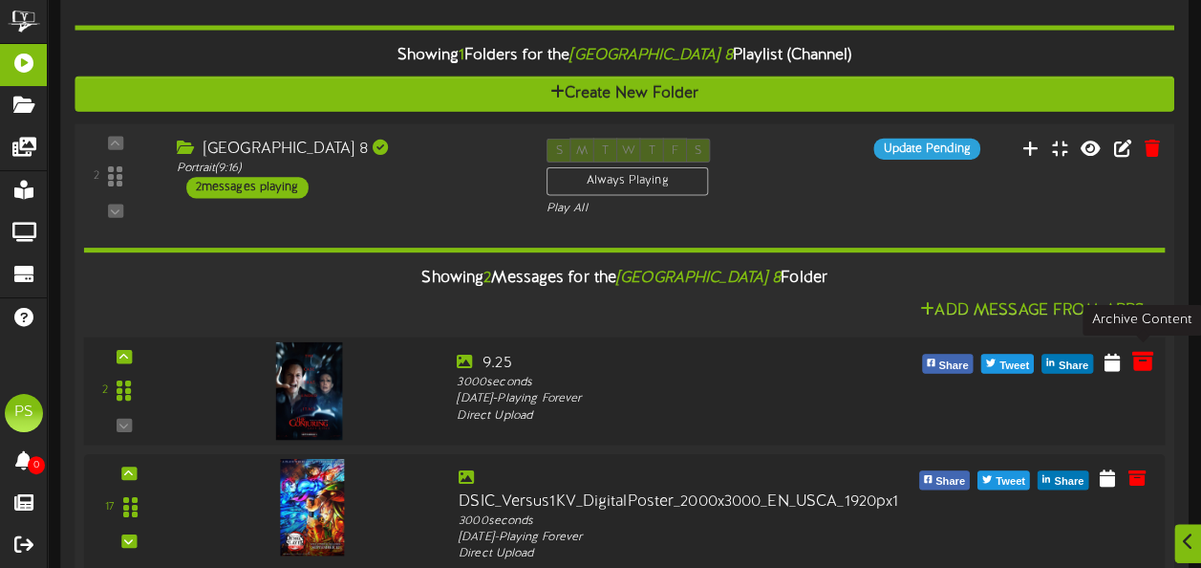
click at [1145, 362] on icon at bounding box center [1141, 360] width 21 height 21
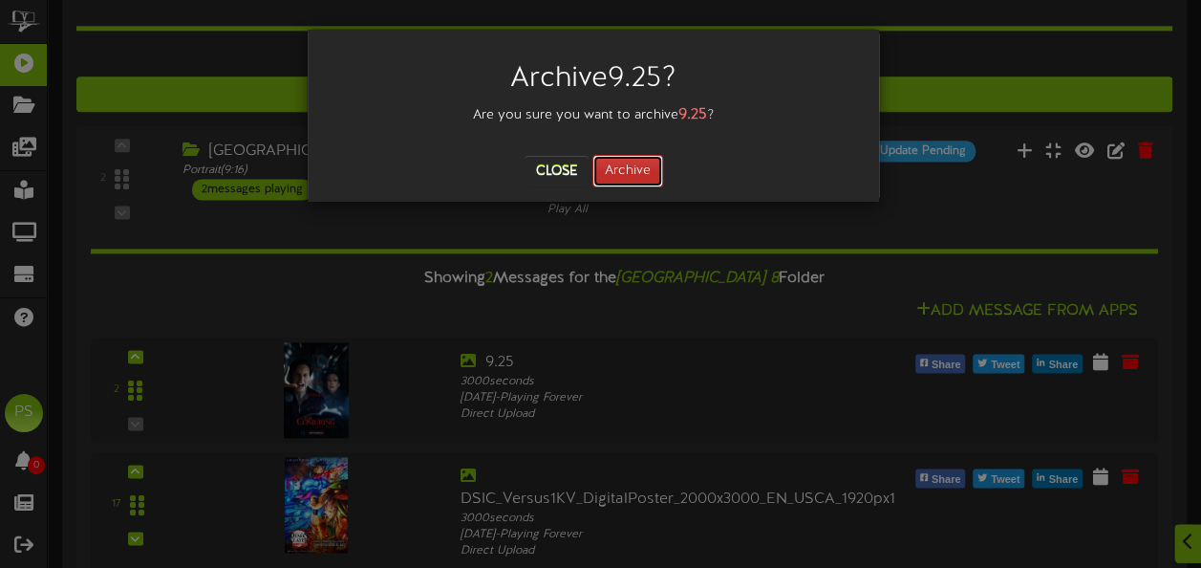
click at [654, 167] on button "Archive" at bounding box center [627, 171] width 71 height 32
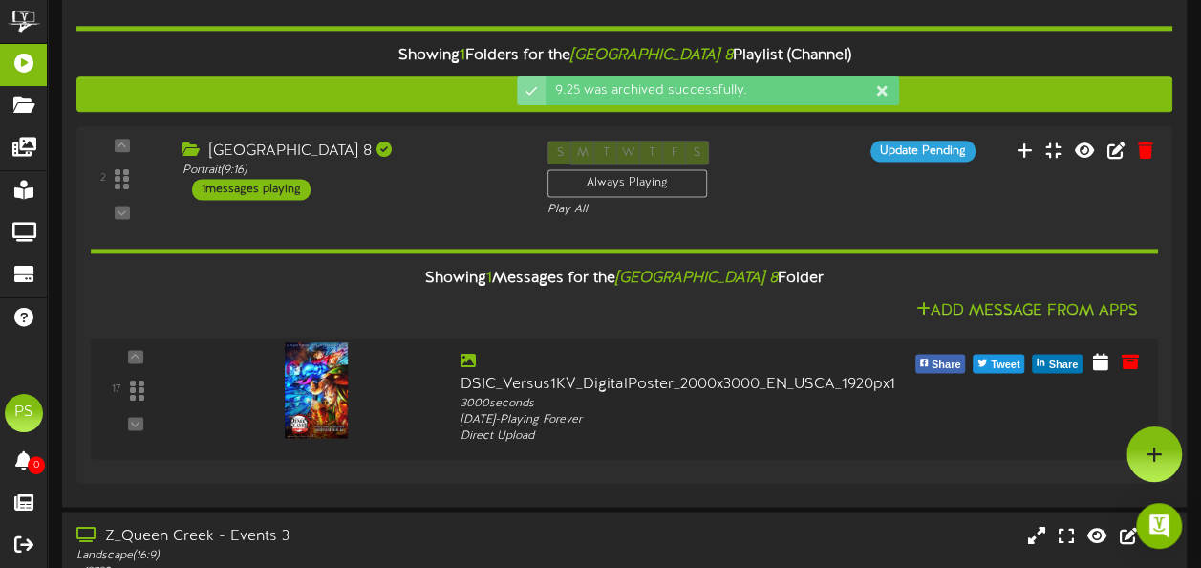
scroll to position [4609, 0]
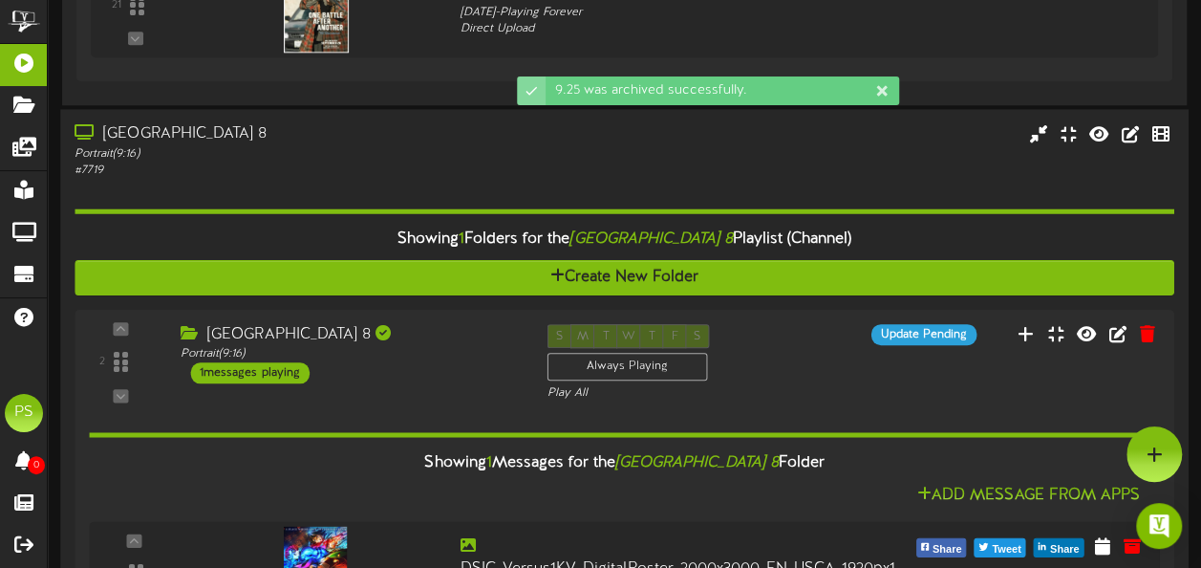
click at [396, 123] on div "[GEOGRAPHIC_DATA] 8" at bounding box center [295, 134] width 441 height 22
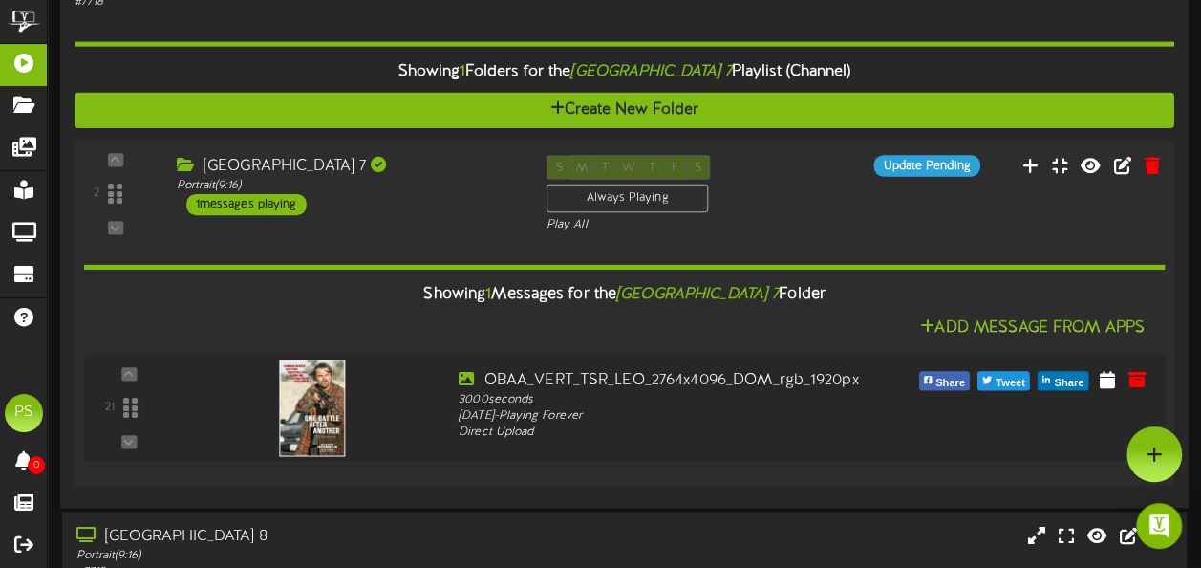
click at [430, 193] on div "[GEOGRAPHIC_DATA] 7 Portrait ( 9:16 ) 1 messages playing" at bounding box center [346, 185] width 370 height 60
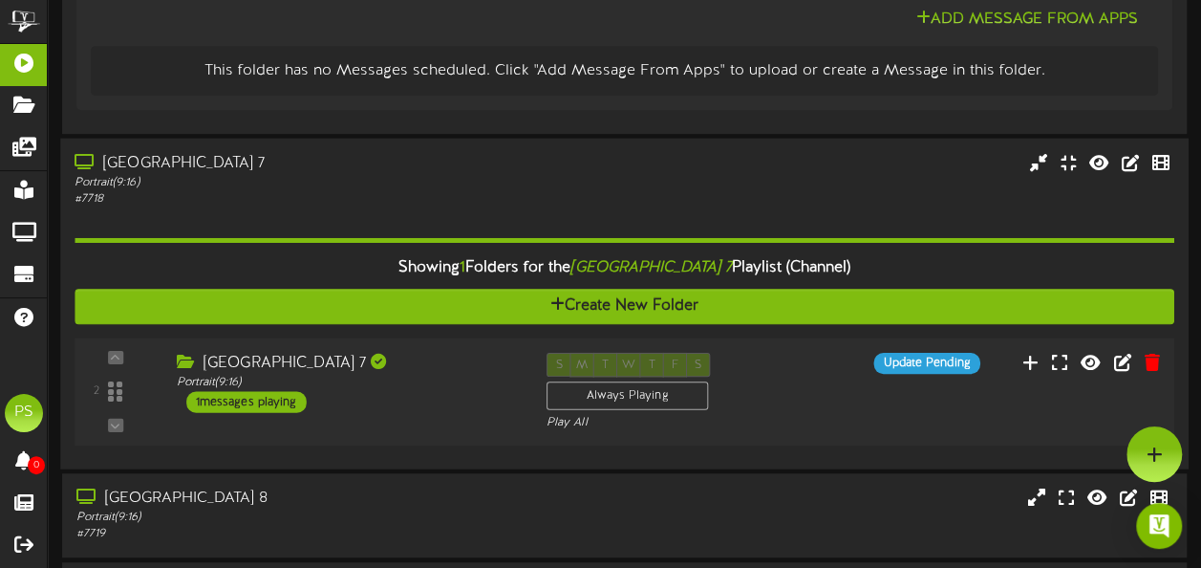
scroll to position [3982, 0]
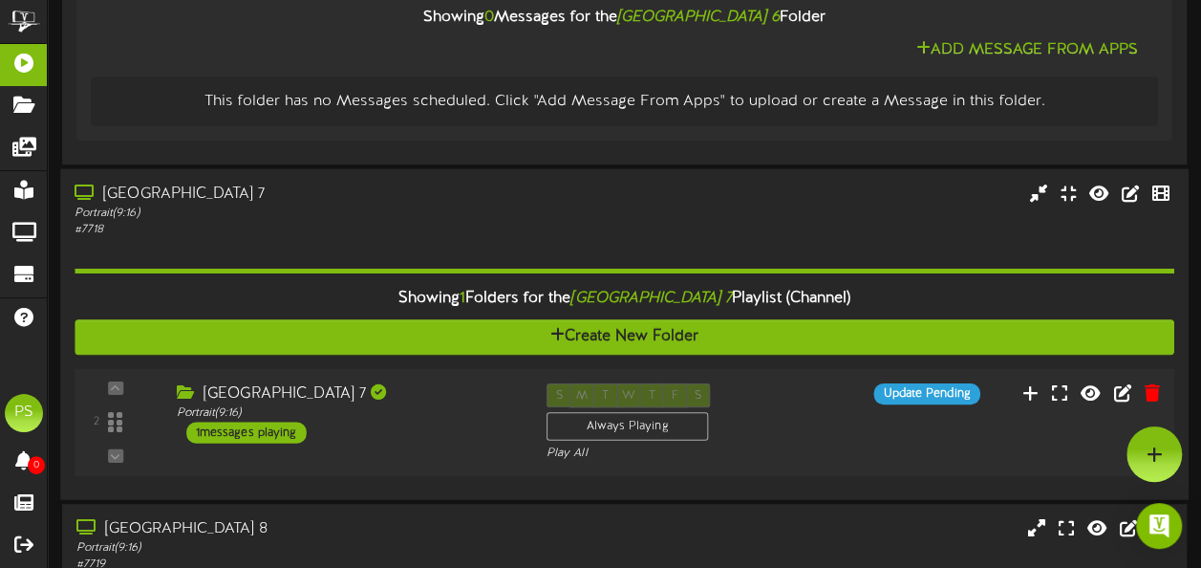
click at [430, 193] on div "[GEOGRAPHIC_DATA] 7" at bounding box center [295, 194] width 441 height 22
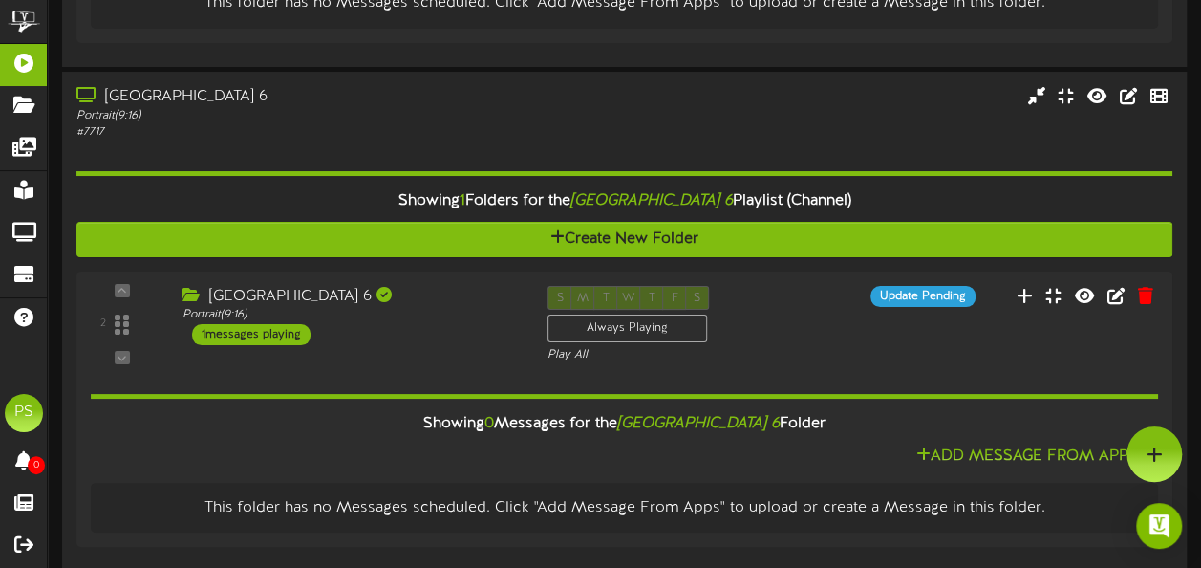
scroll to position [3570, 0]
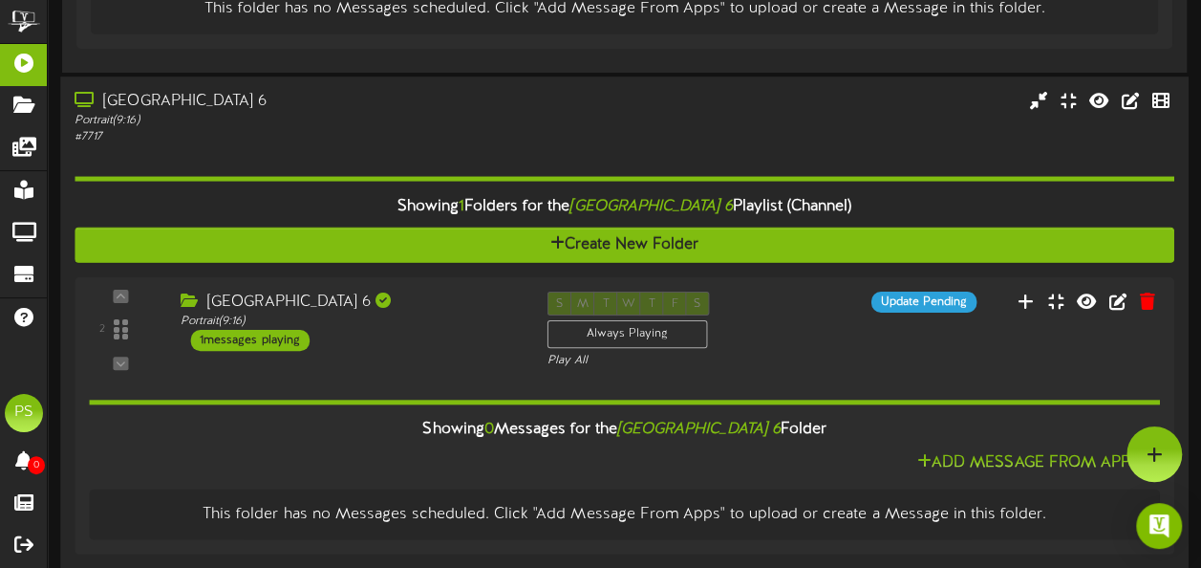
click at [395, 131] on div "# 7717" at bounding box center [295, 137] width 441 height 16
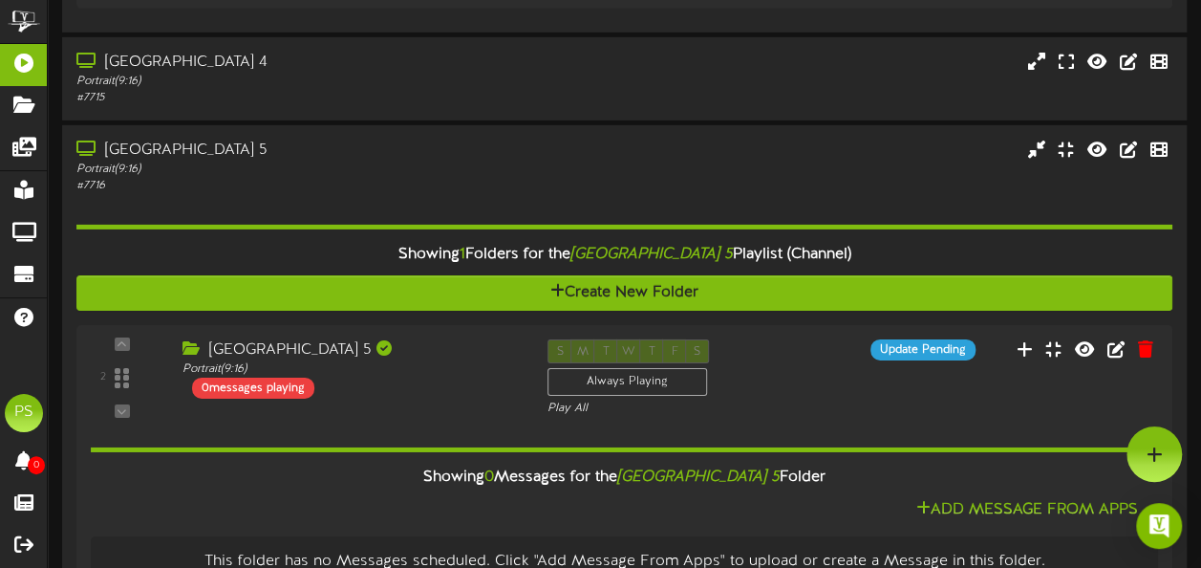
scroll to position [2985, 0]
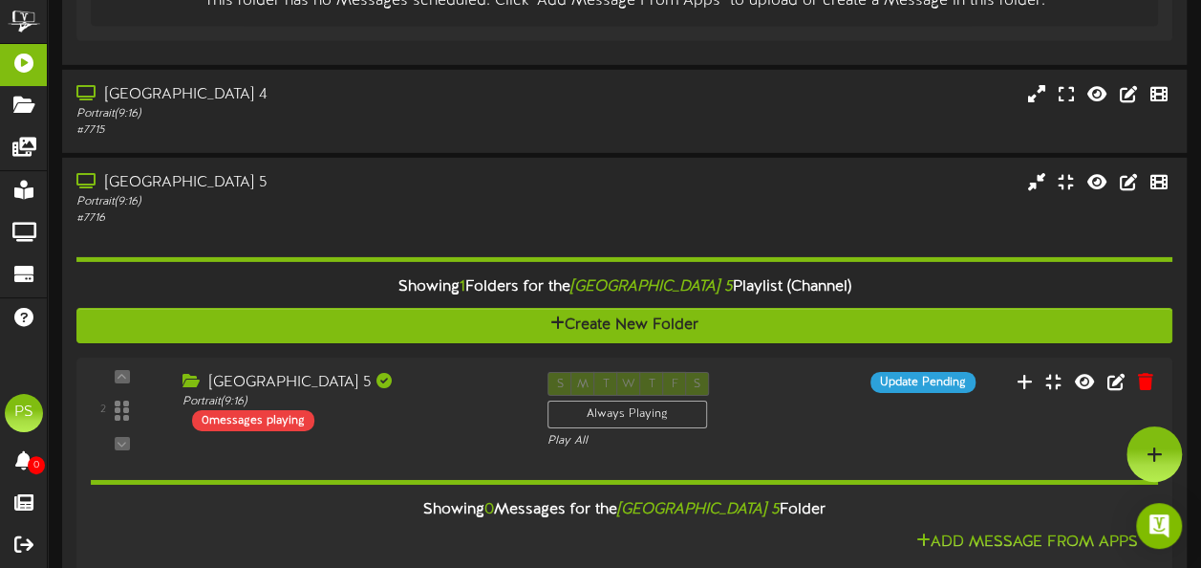
click at [395, 131] on div "# 7715" at bounding box center [296, 130] width 440 height 16
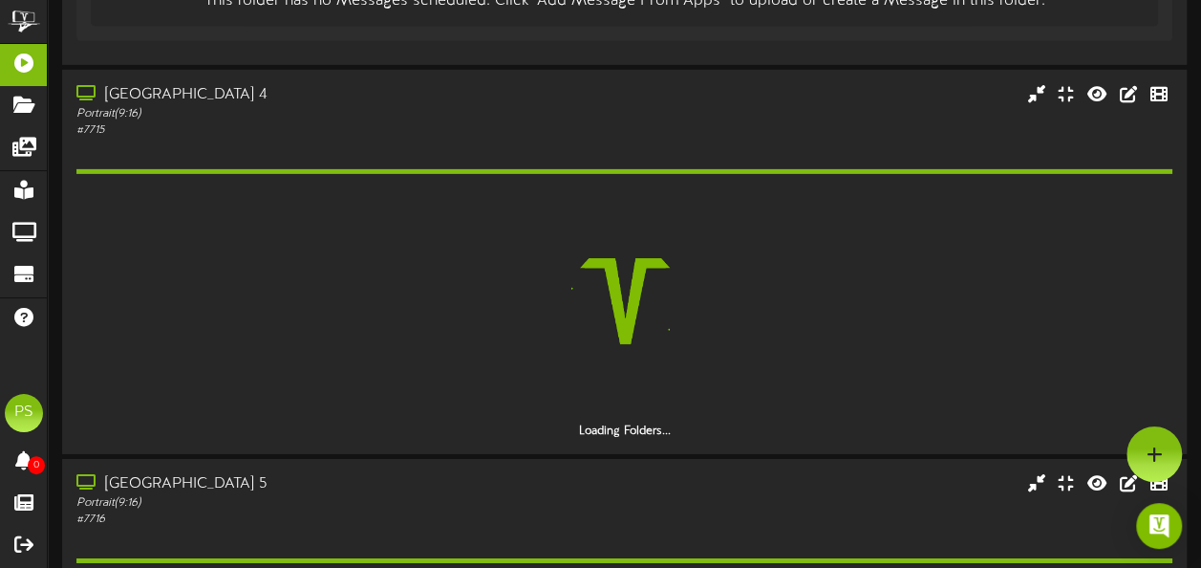
click at [395, 131] on div "# 7715" at bounding box center [296, 130] width 440 height 16
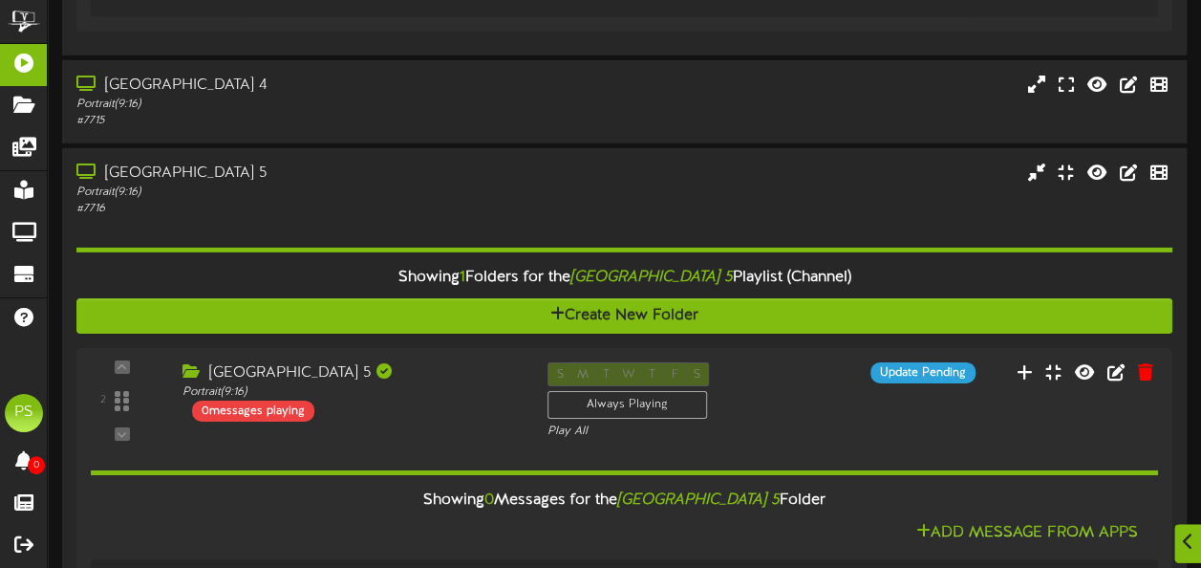
scroll to position [2994, 0]
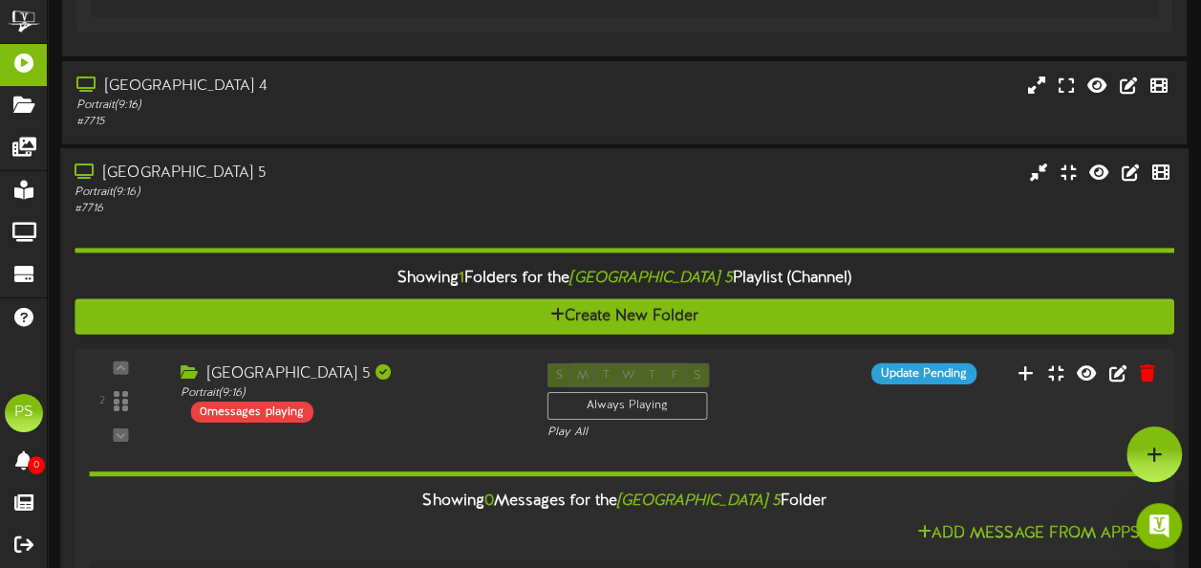
click at [360, 180] on div "[GEOGRAPHIC_DATA] 5" at bounding box center [295, 173] width 441 height 22
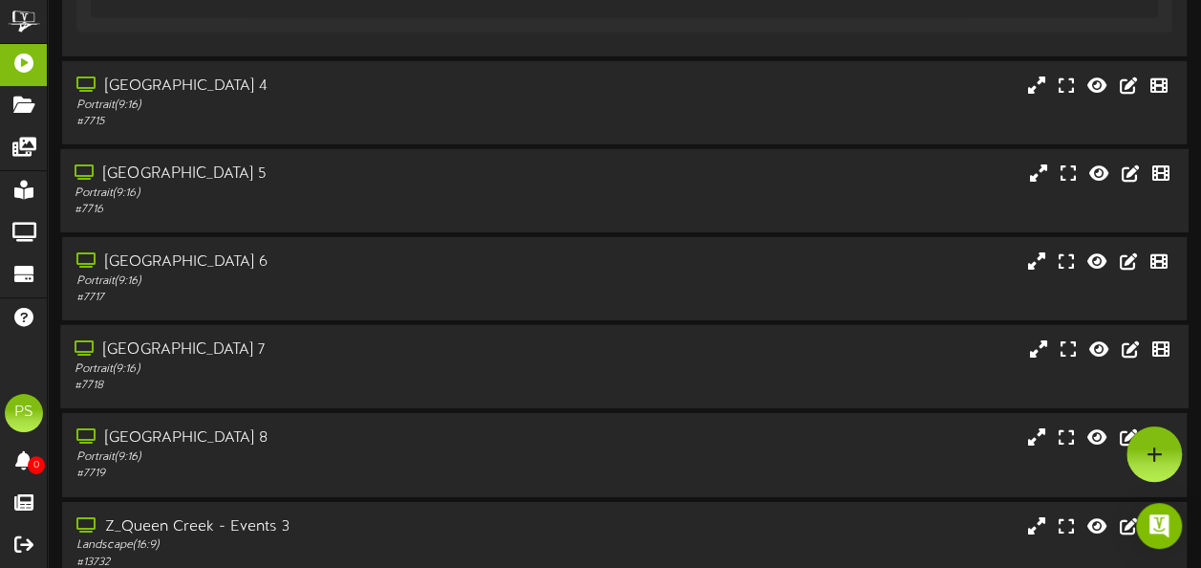
click at [360, 180] on div "[GEOGRAPHIC_DATA] 5" at bounding box center [295, 174] width 441 height 22
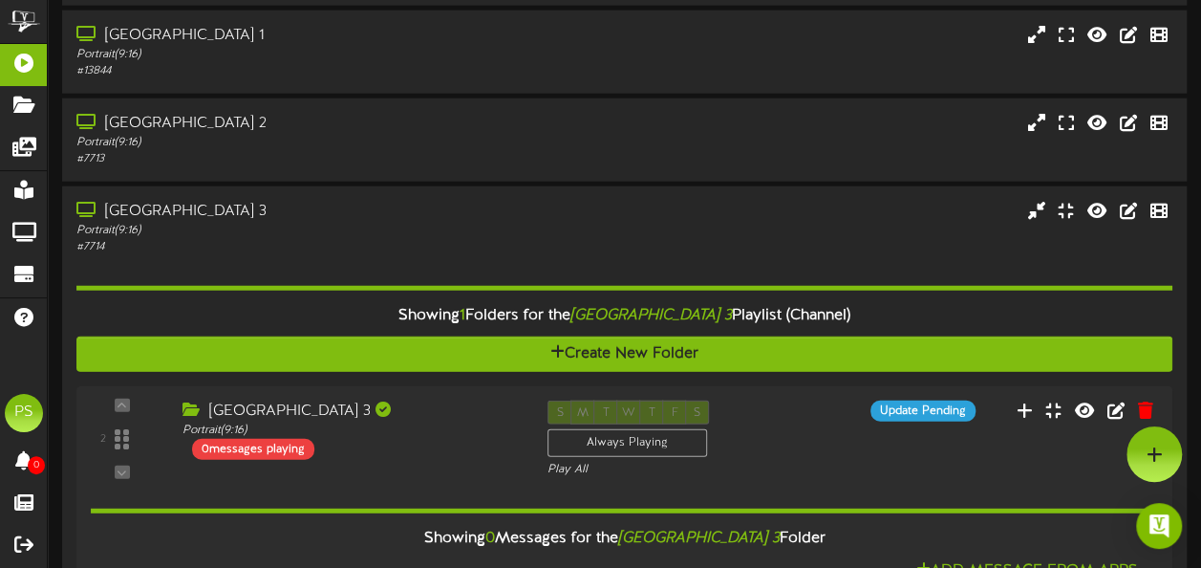
scroll to position [2336, 0]
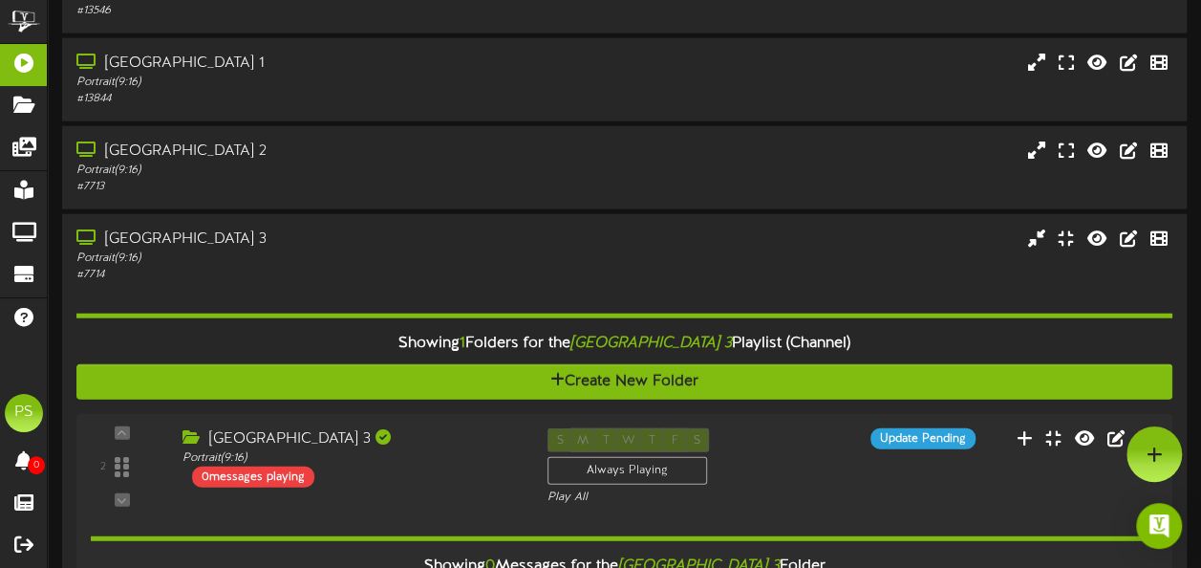
click at [360, 179] on div "Portrait ( 9:16 )" at bounding box center [296, 170] width 440 height 16
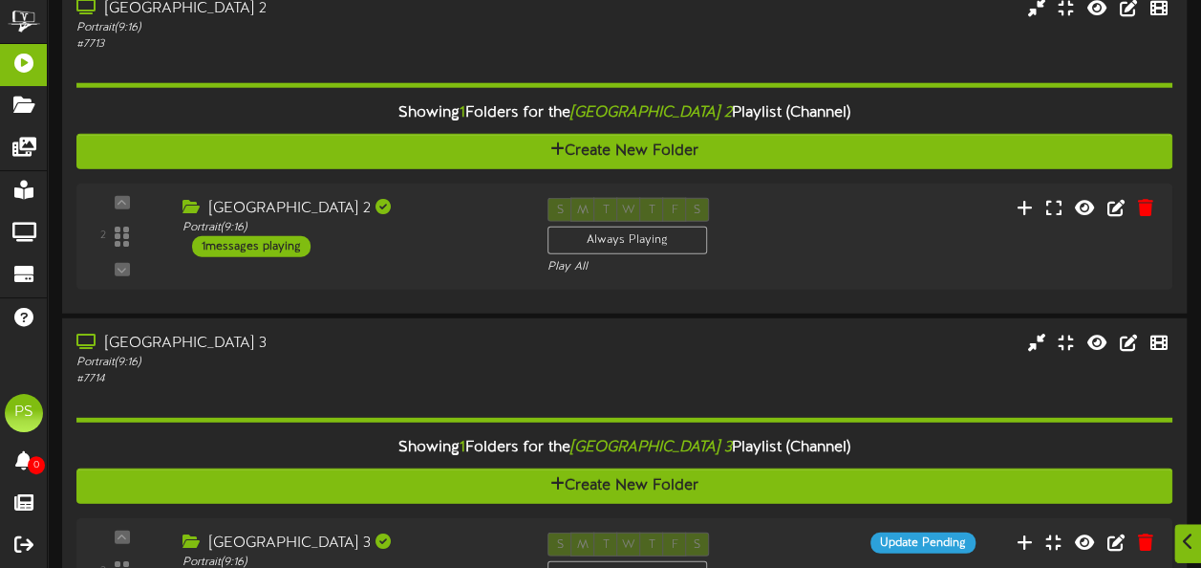
scroll to position [2460, 0]
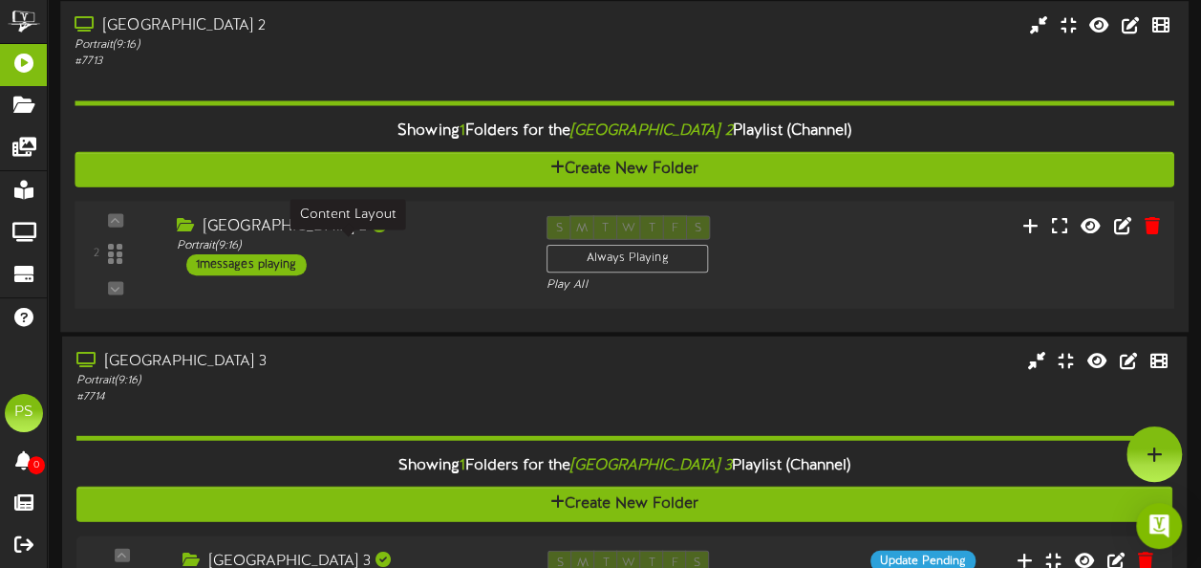
click at [454, 240] on div "Portrait ( 9:16 )" at bounding box center [347, 246] width 341 height 16
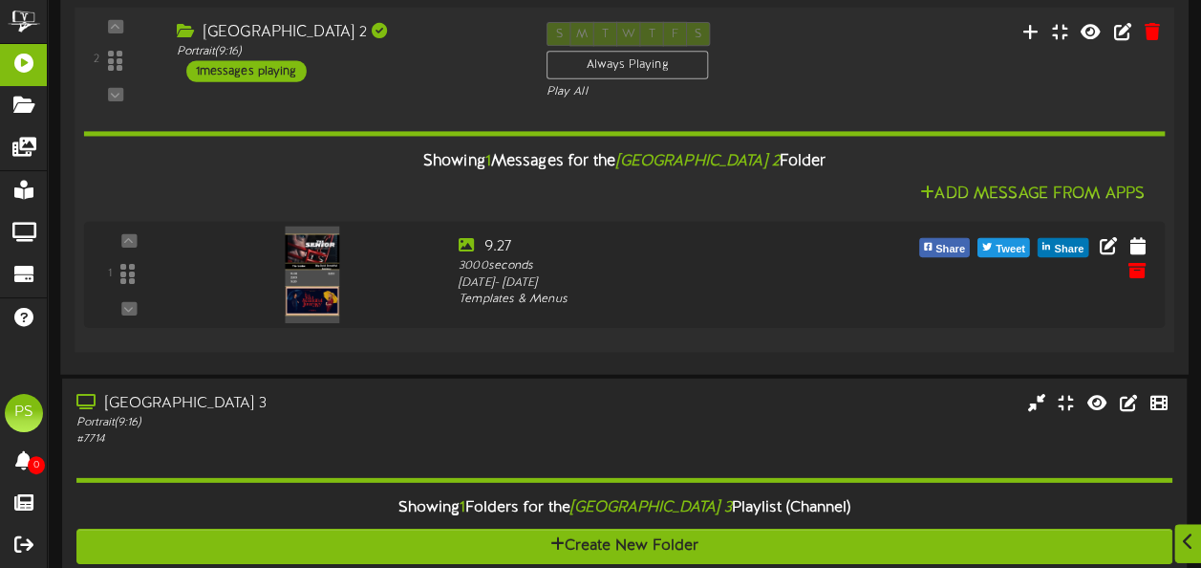
scroll to position [2653, 0]
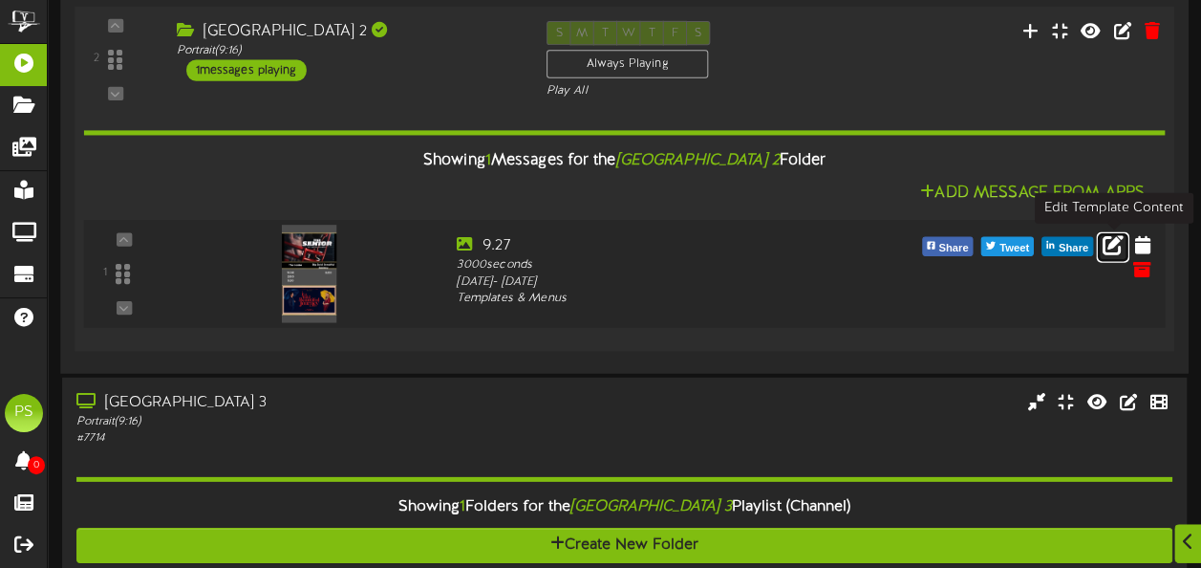
click at [1110, 247] on icon at bounding box center [1113, 243] width 21 height 21
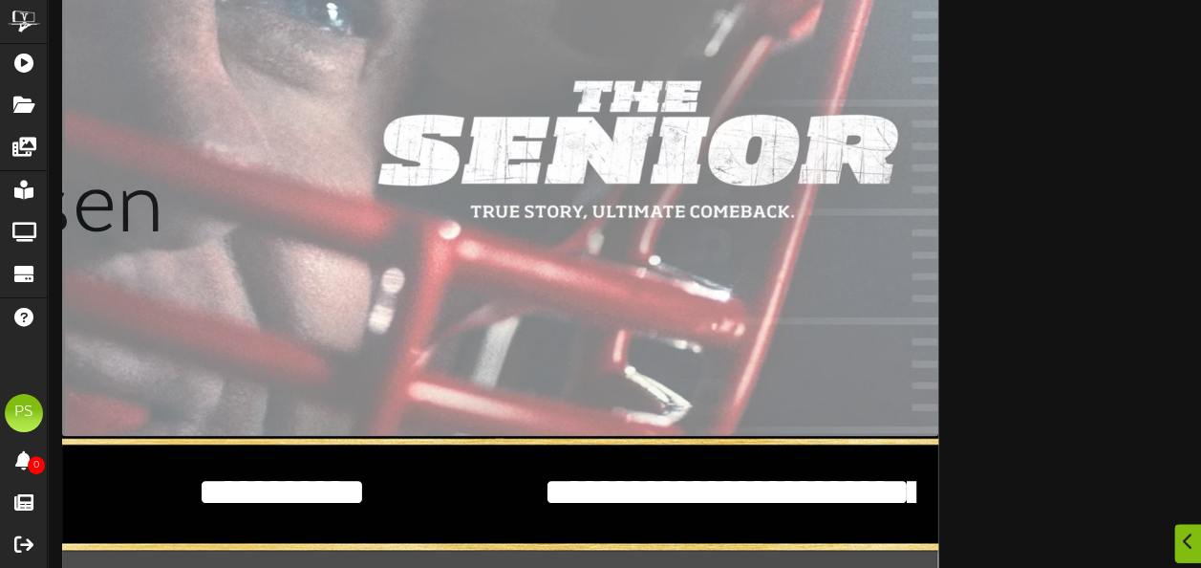
scroll to position [195, 0]
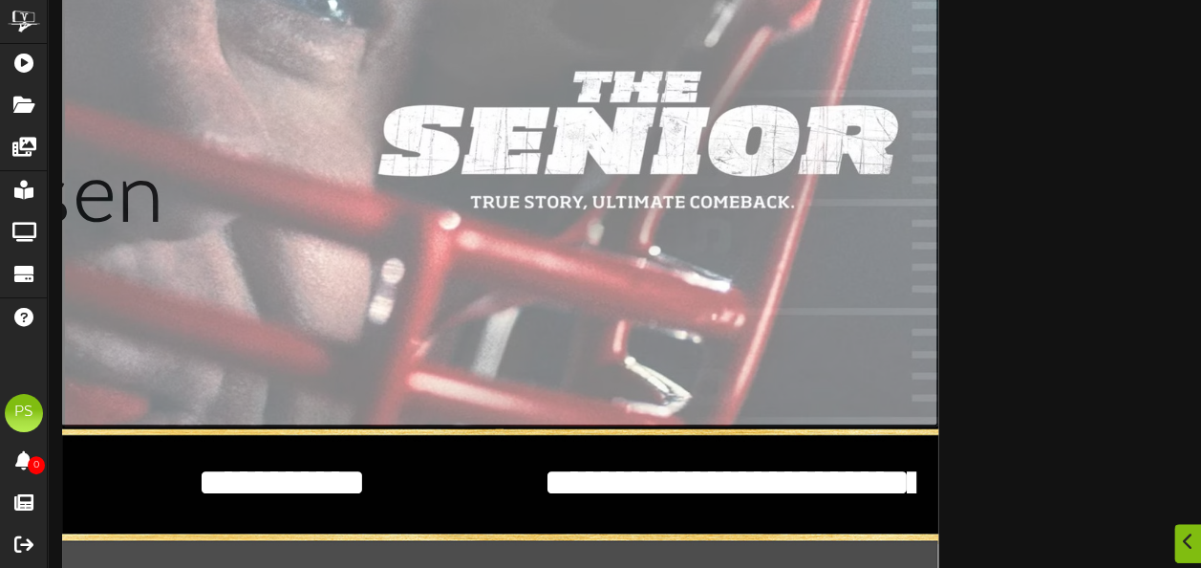
click at [709, 306] on input "file" at bounding box center [61, 201] width 1754 height 448
click at [386, 200] on input "file" at bounding box center [61, 201] width 1754 height 448
type input "**********"
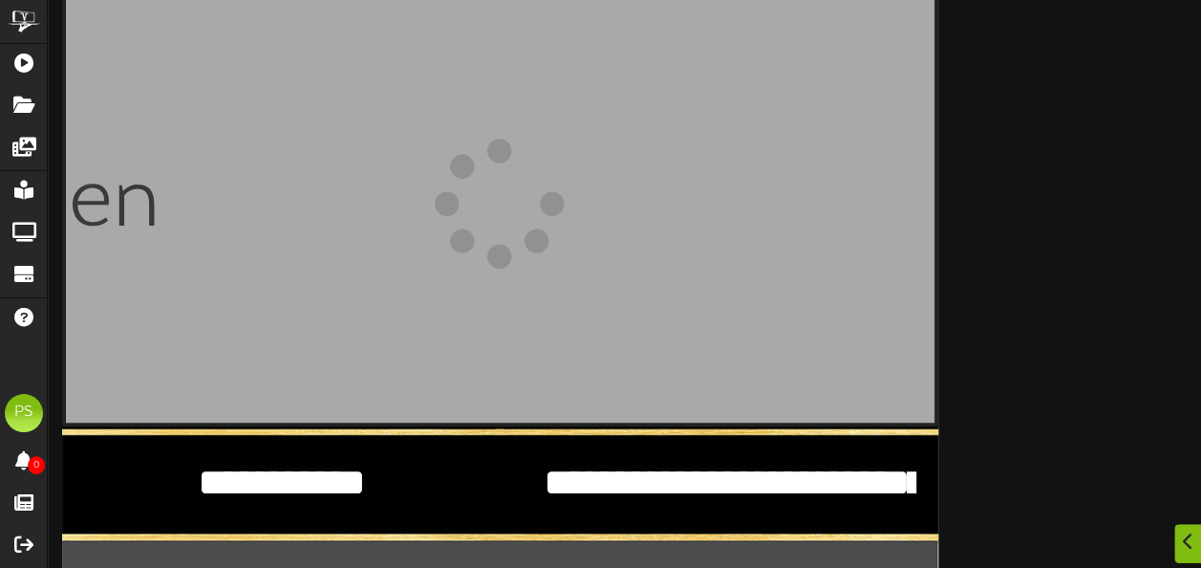
click at [244, 467] on textarea "**********" at bounding box center [282, 483] width 378 height 52
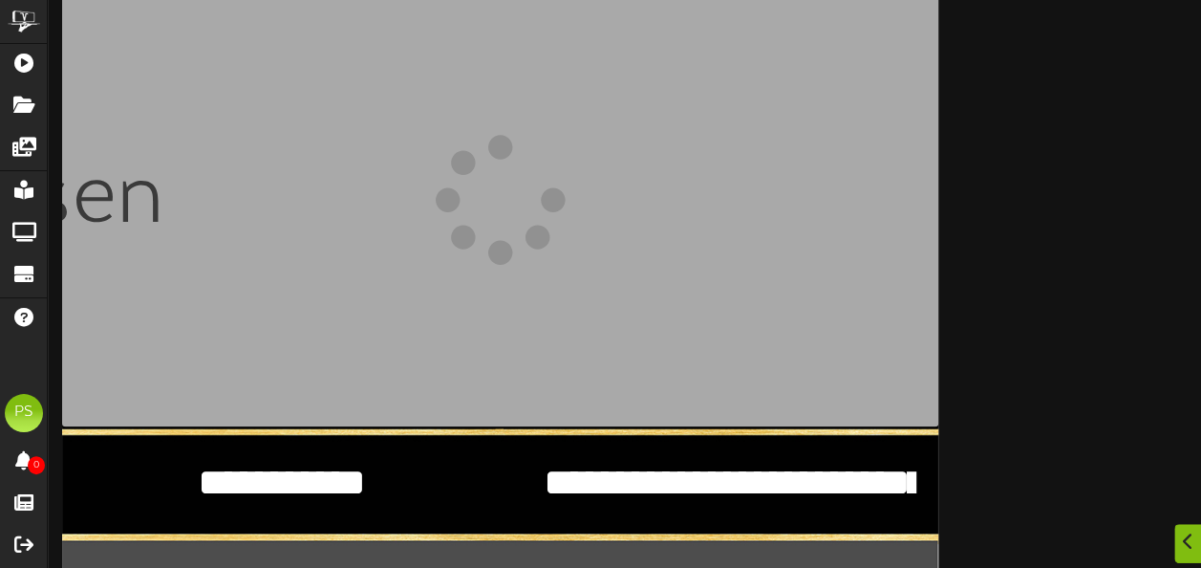
click at [244, 467] on textarea "**********" at bounding box center [282, 483] width 378 height 52
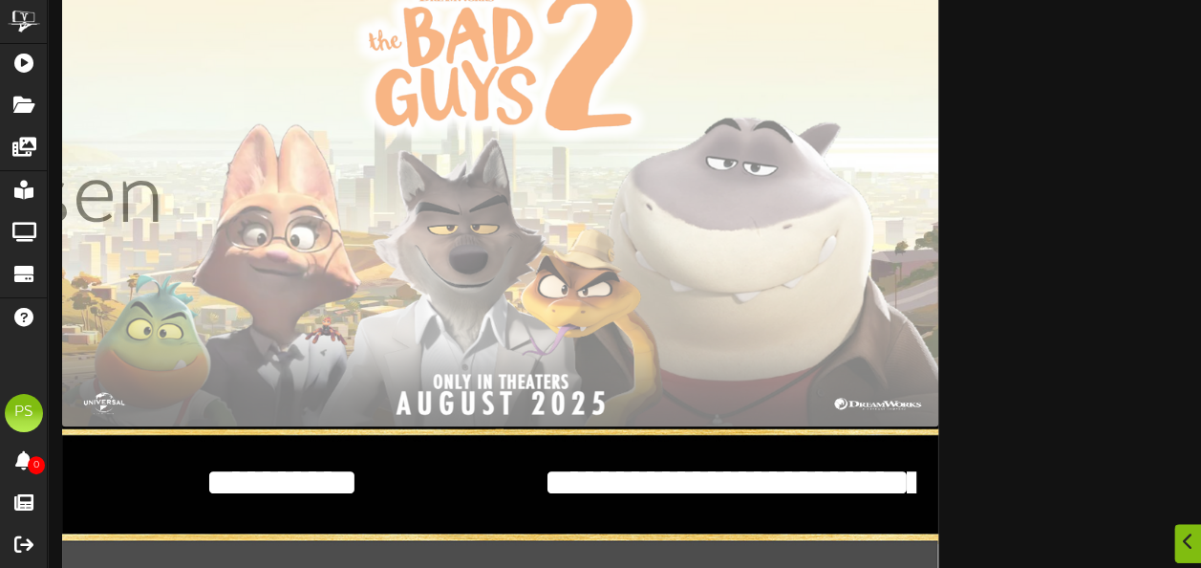
type textarea "**********"
click at [711, 499] on textarea "**********" at bounding box center [727, 483] width 378 height 52
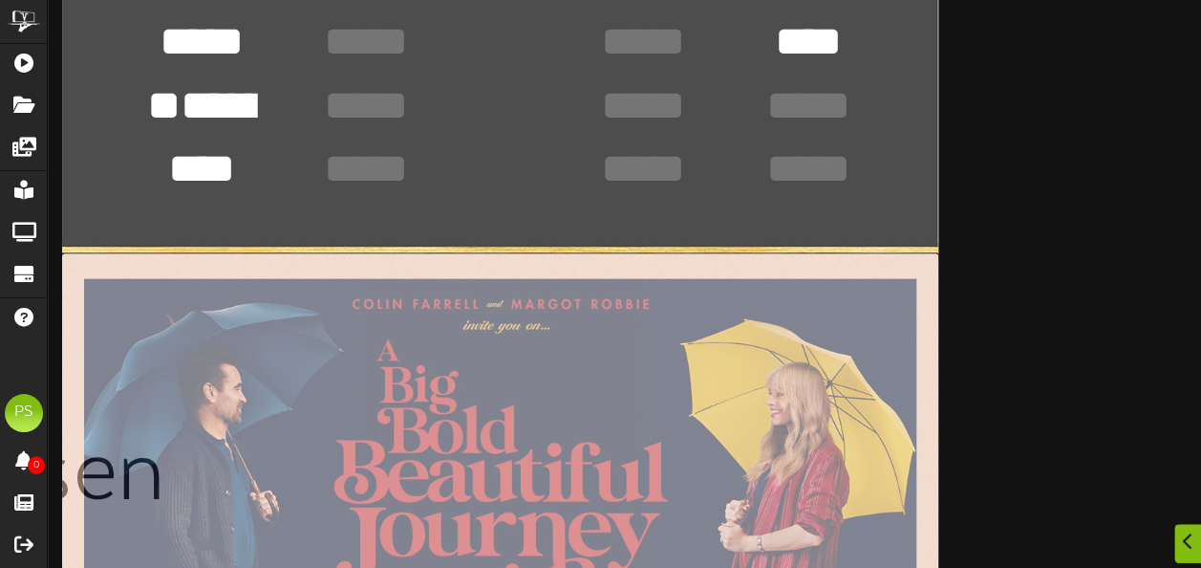
scroll to position [763, 0]
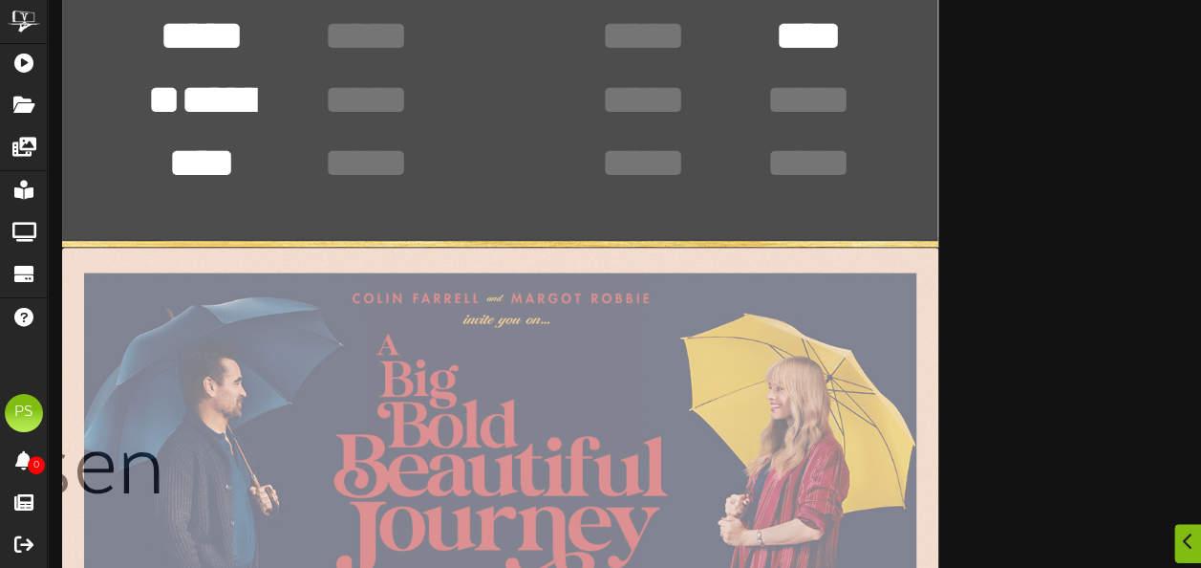
type textarea "**********"
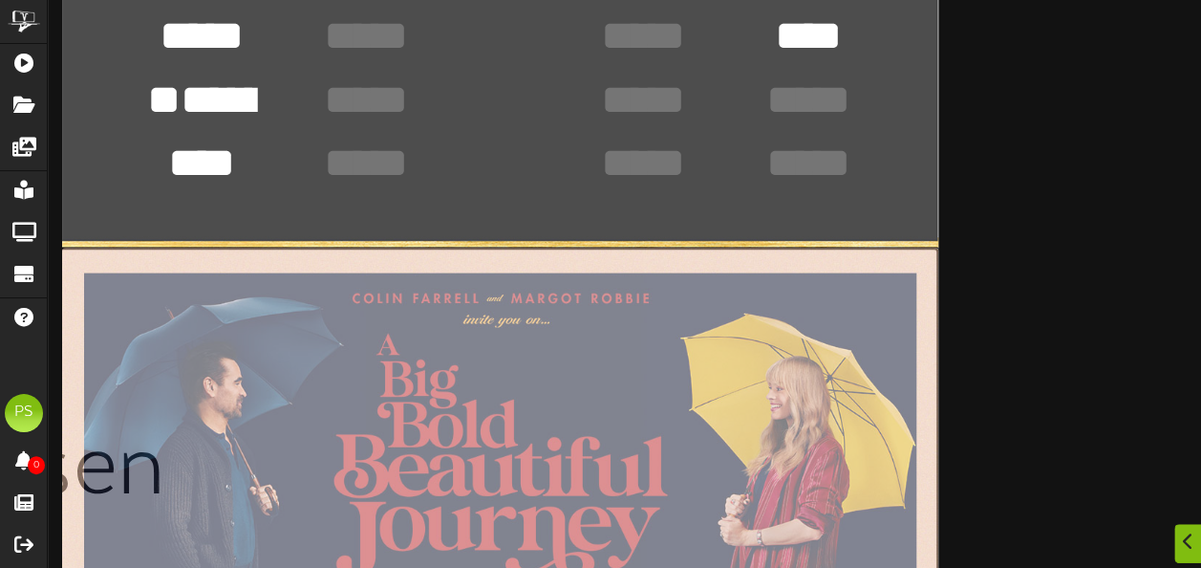
click at [407, 419] on input "file" at bounding box center [61, 473] width 1754 height 452
type input "**********"
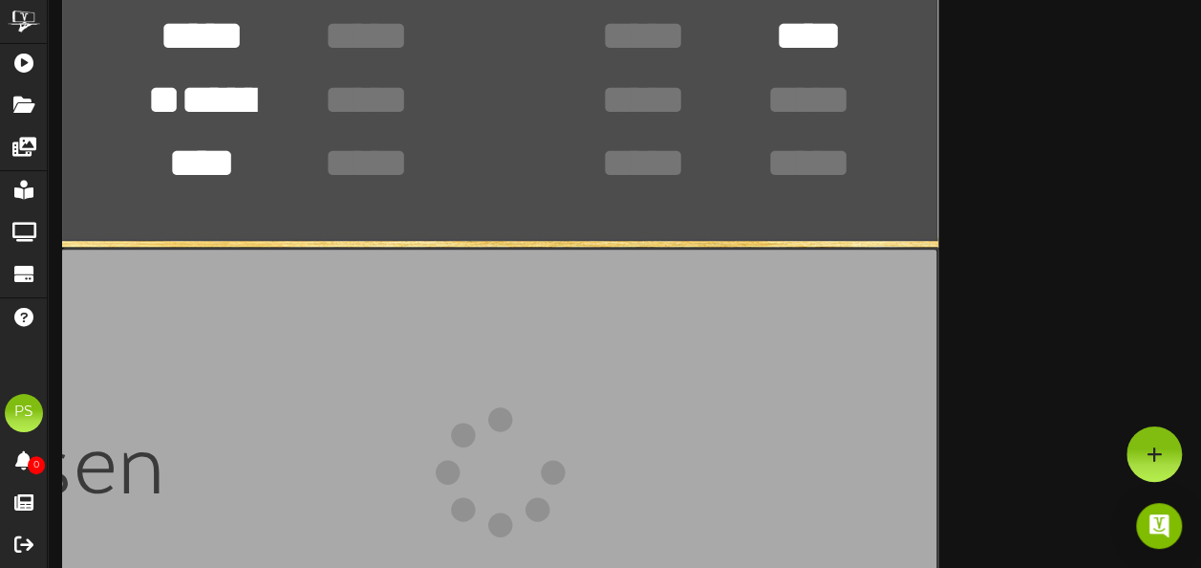
scroll to position [676, 0]
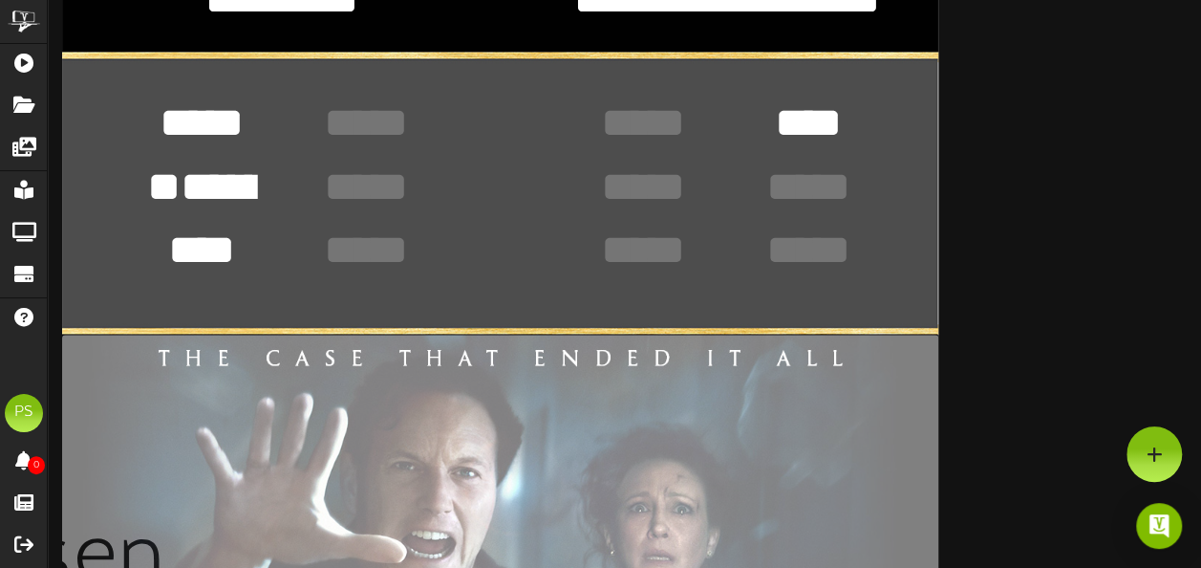
click at [198, 119] on textarea "*****" at bounding box center [202, 122] width 112 height 56
type textarea "*****"
click at [211, 172] on textarea "****" at bounding box center [202, 186] width 112 height 56
type textarea "****"
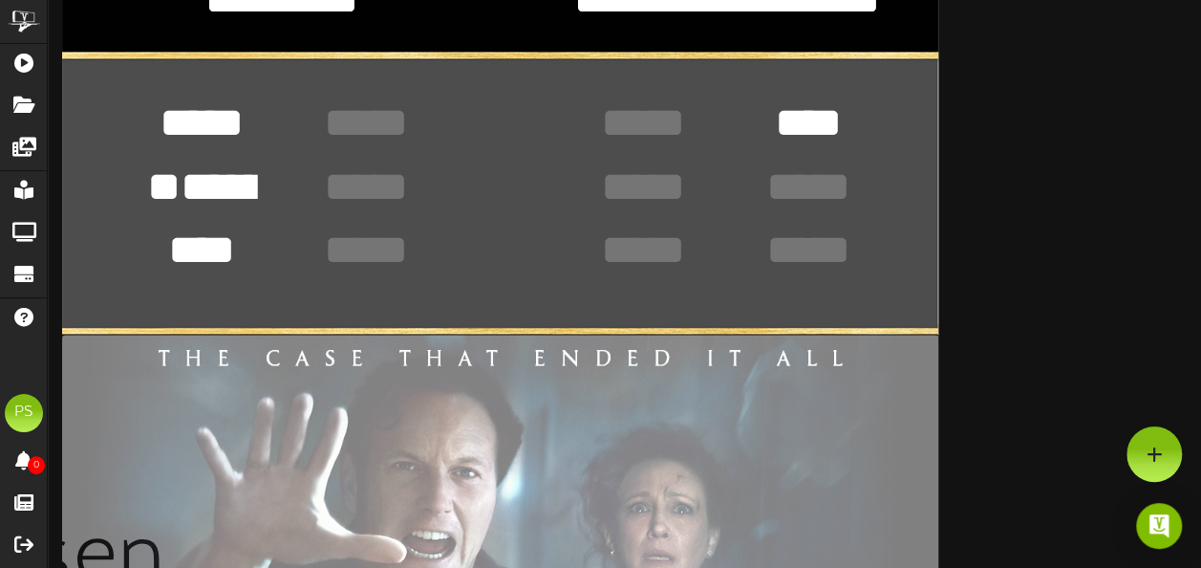
click at [172, 232] on textarea "****" at bounding box center [202, 250] width 112 height 56
type textarea "****"
click at [809, 125] on textarea "****" at bounding box center [808, 122] width 112 height 56
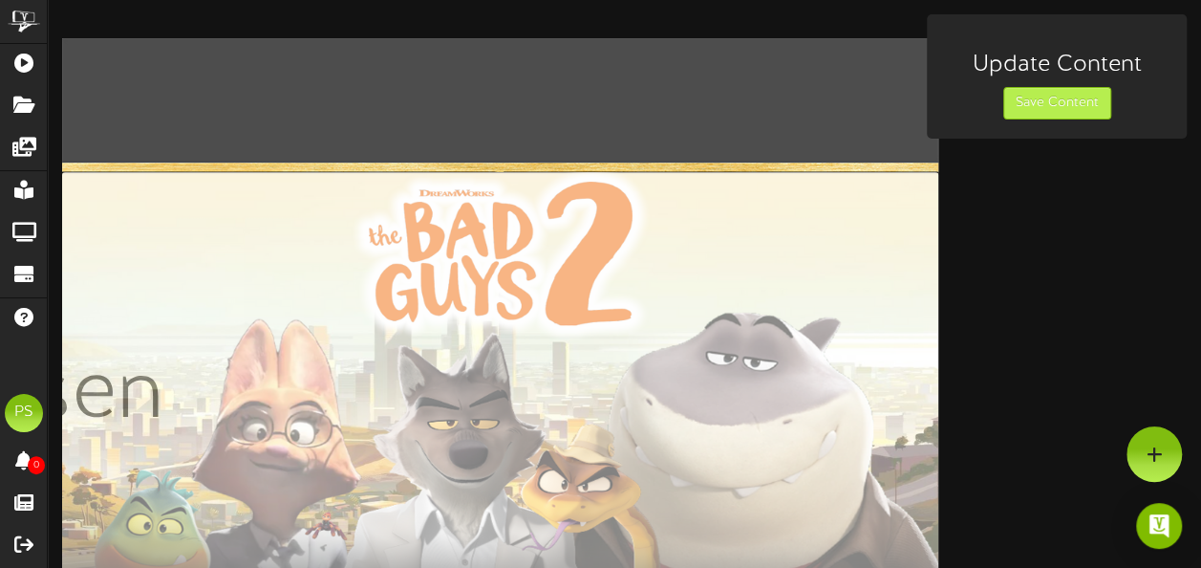
type textarea "****"
click at [1052, 99] on button "Save Content" at bounding box center [1057, 103] width 108 height 32
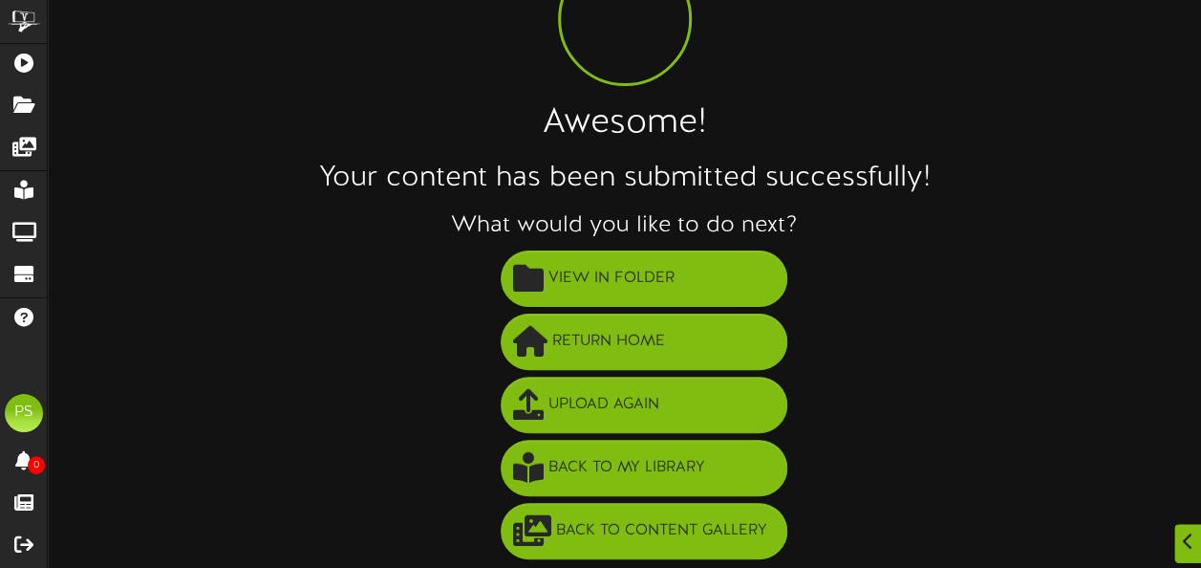
scroll to position [130, 0]
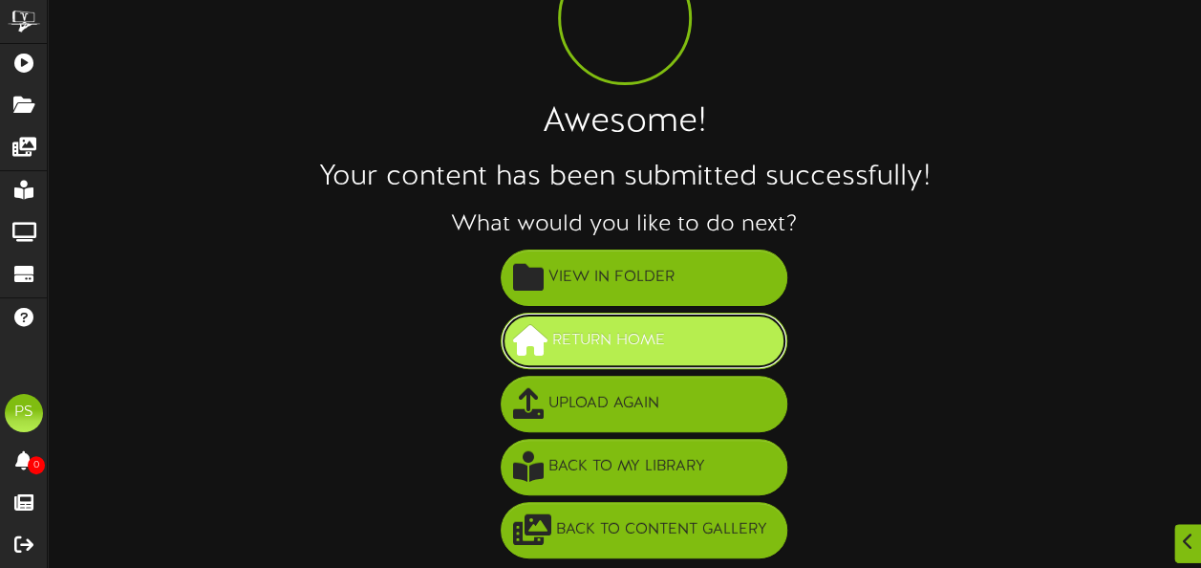
click at [669, 325] on button "Return Home" at bounding box center [644, 340] width 287 height 56
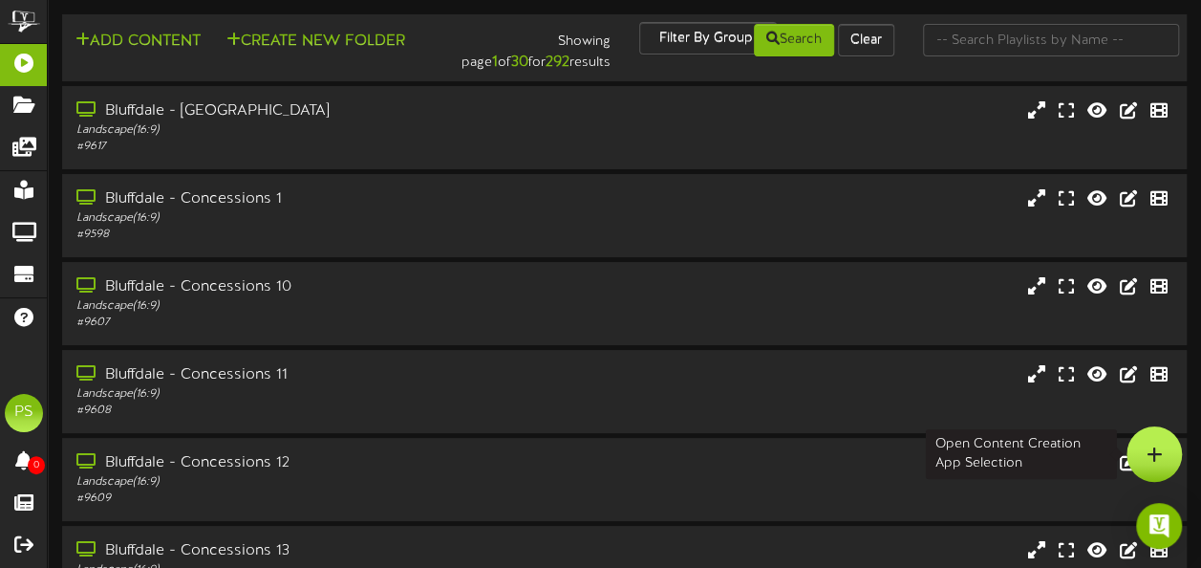
click at [1162, 451] on div at bounding box center [1154, 453] width 55 height 55
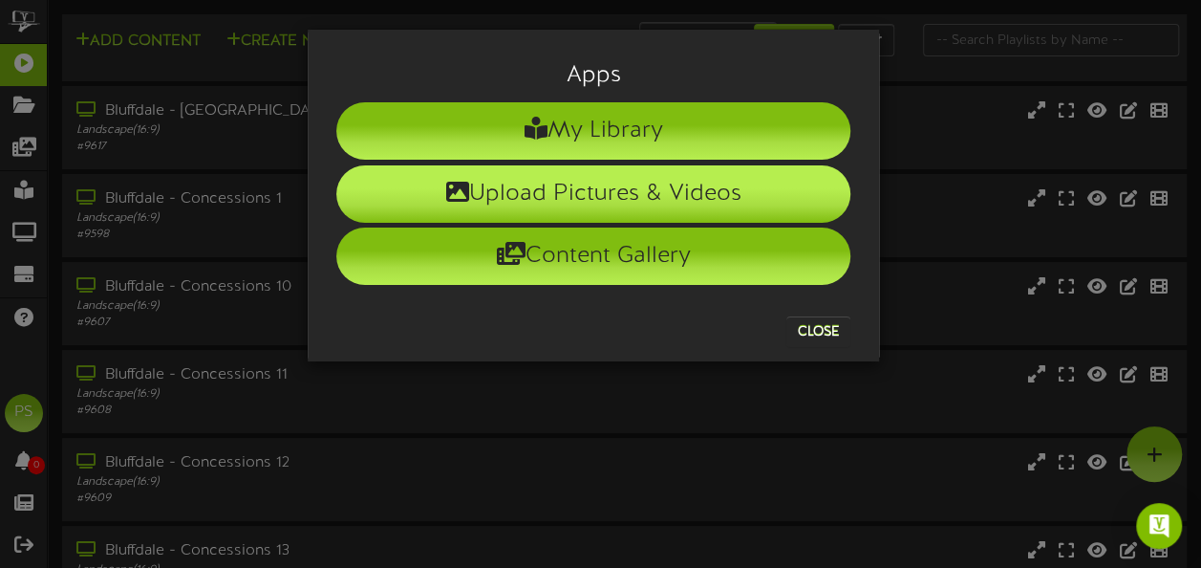
click at [582, 197] on li "Upload Pictures & Videos" at bounding box center [593, 193] width 514 height 57
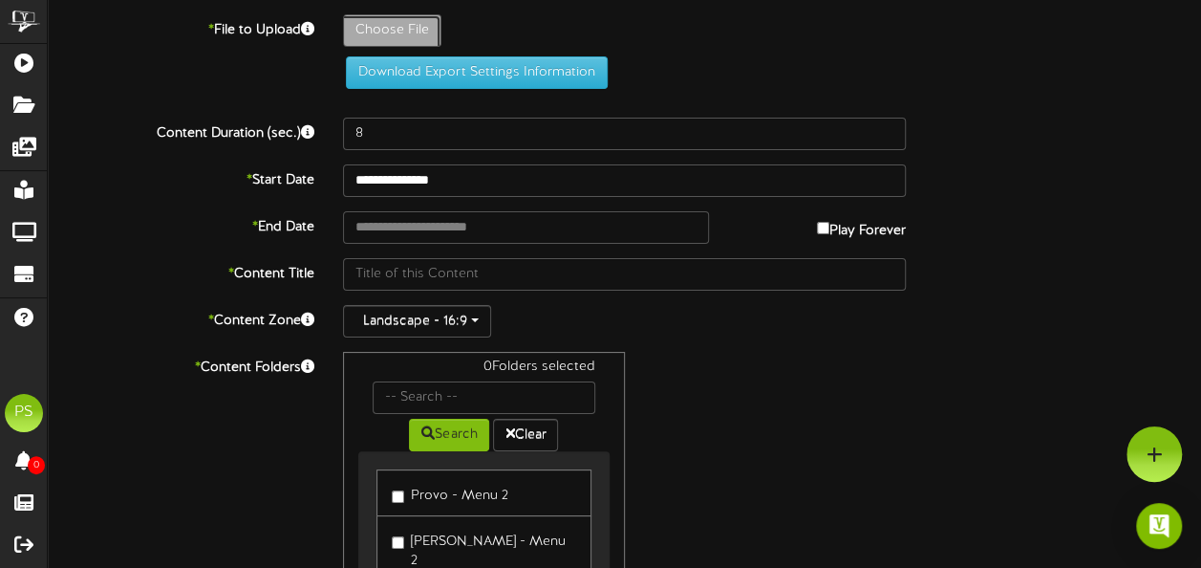
type input "**********"
type input "ONESHEET-FINAL-Genlegal-2025-09-17"
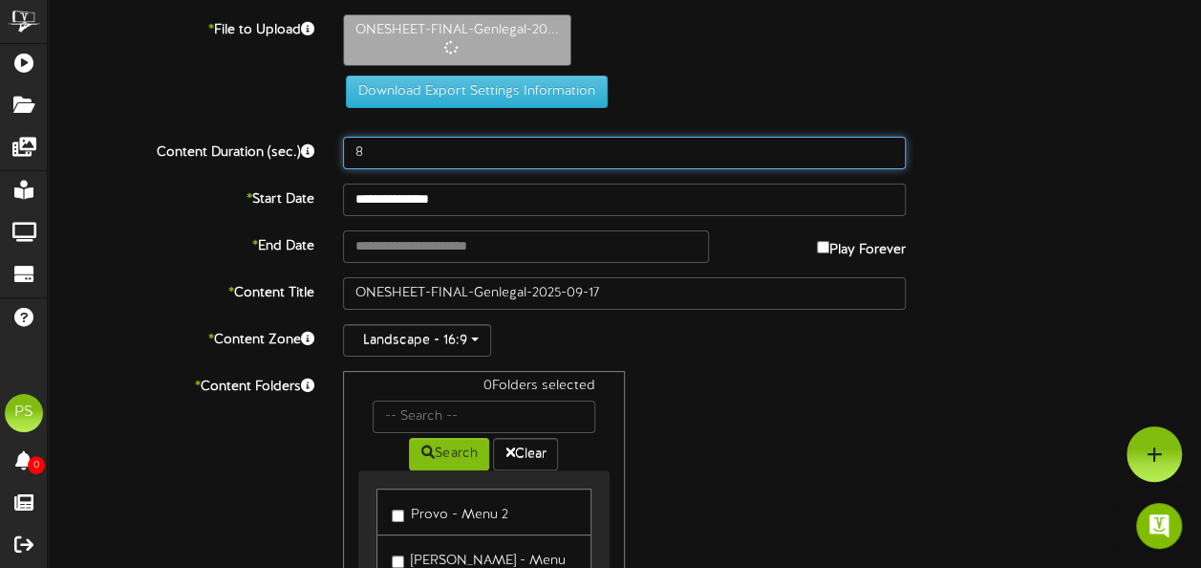
drag, startPoint x: 376, startPoint y: 148, endPoint x: 340, endPoint y: 161, distance: 38.4
click at [340, 161] on div "8" at bounding box center [624, 153] width 591 height 32
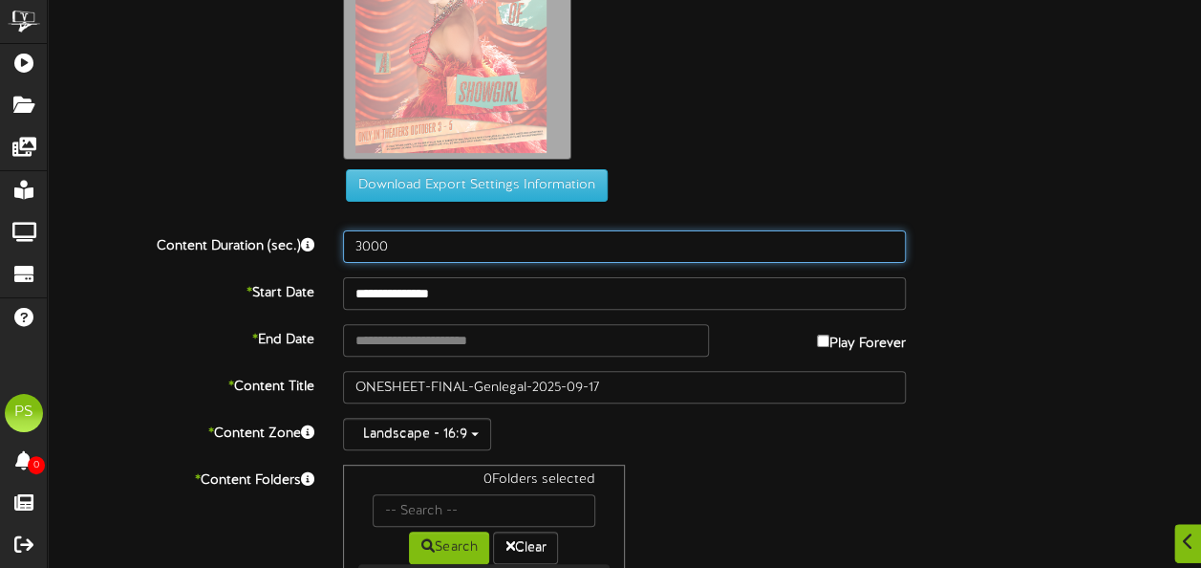
scroll to position [182, 0]
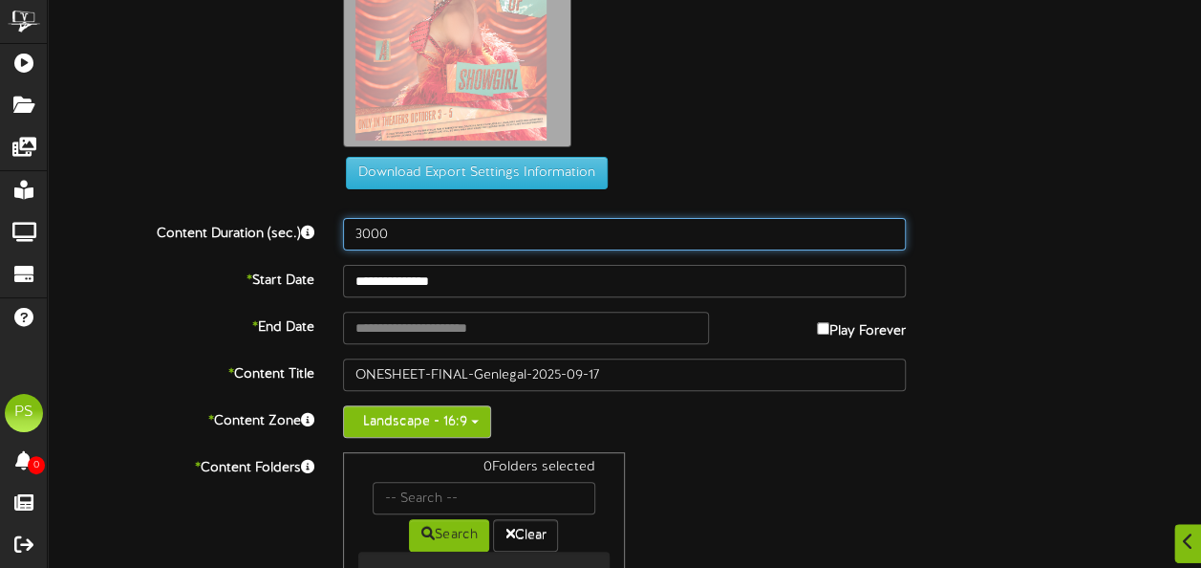
type input "3000"
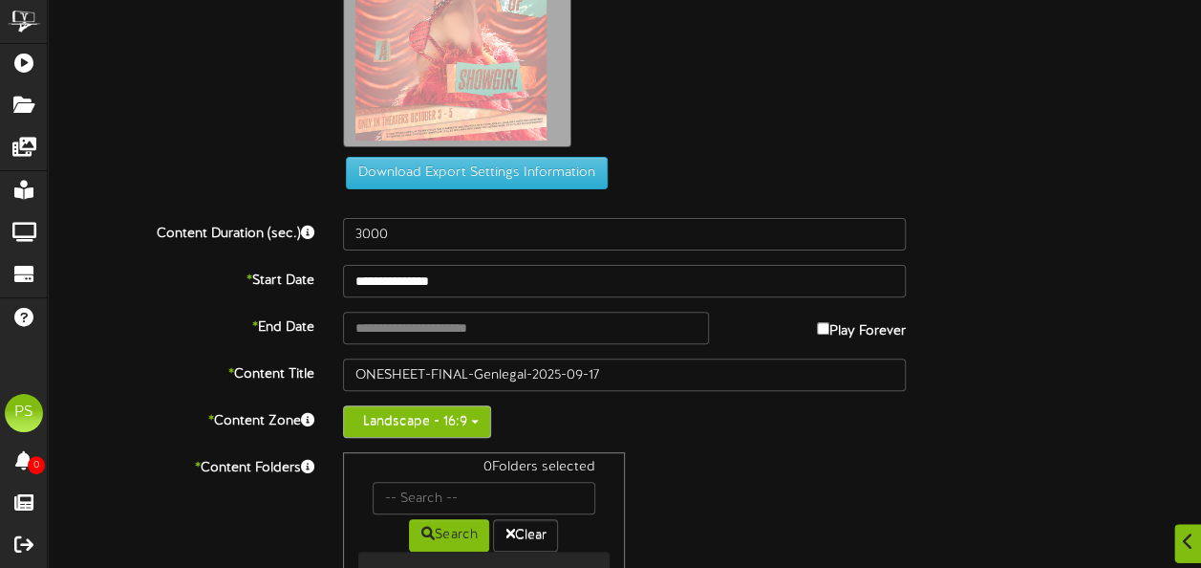
click at [461, 411] on button "Landscape - 16:9" at bounding box center [417, 421] width 148 height 32
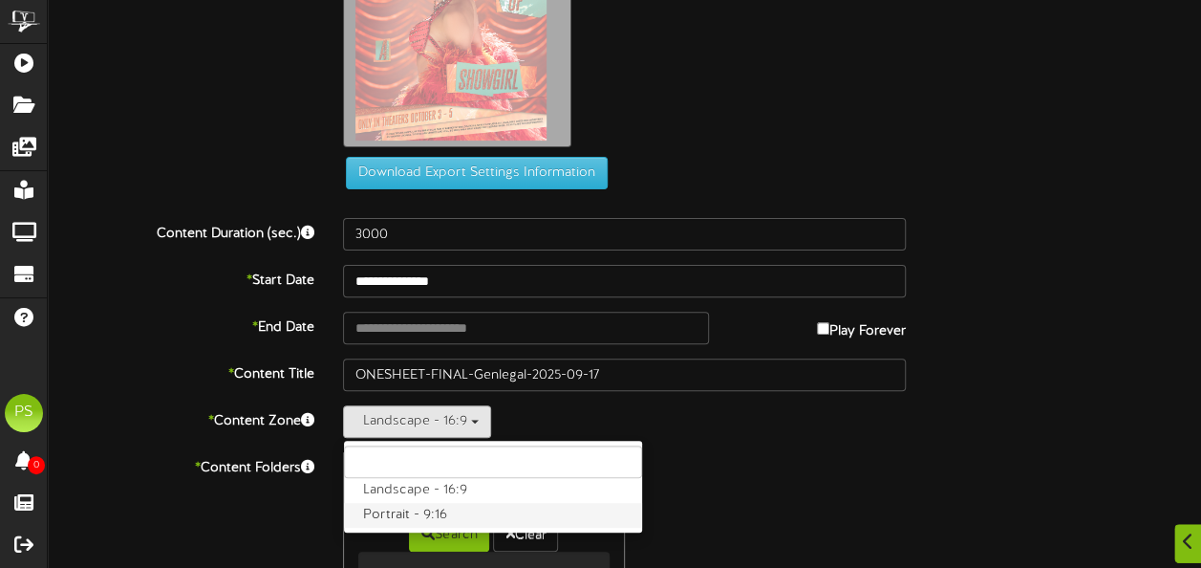
click at [405, 515] on label "Portrait - 9:16" at bounding box center [493, 515] width 298 height 25
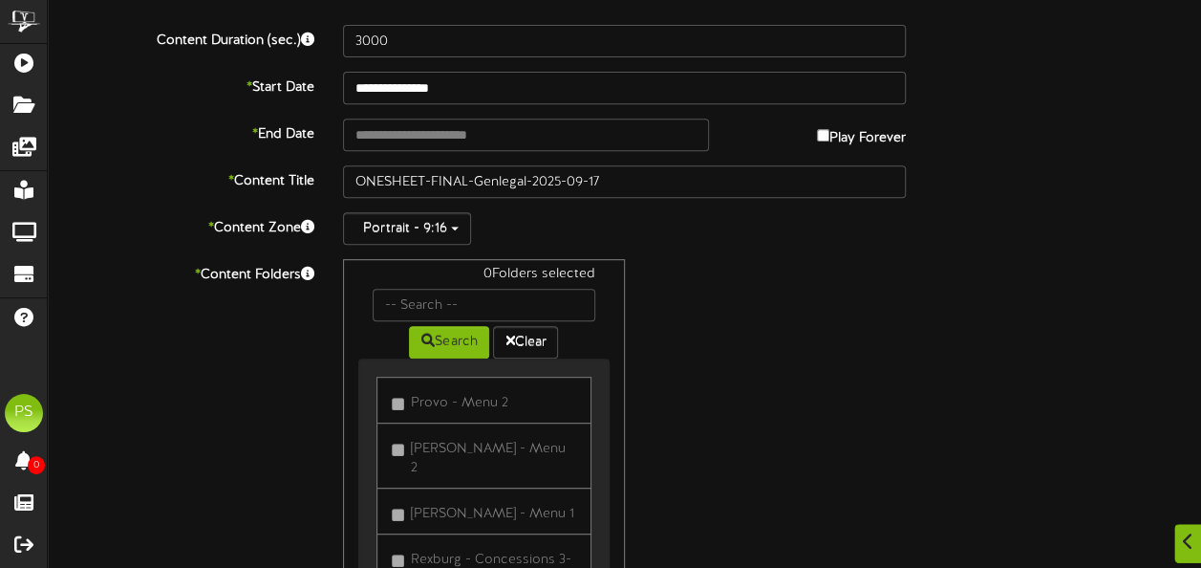
scroll to position [527, 0]
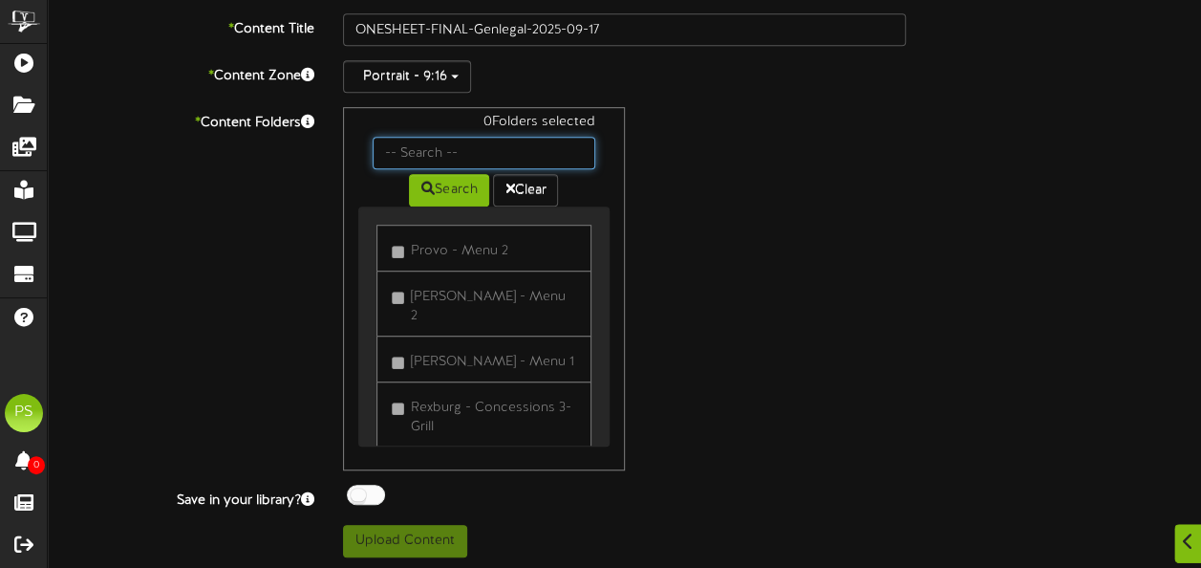
click at [433, 142] on input "text" at bounding box center [484, 153] width 222 height 32
type input "q"
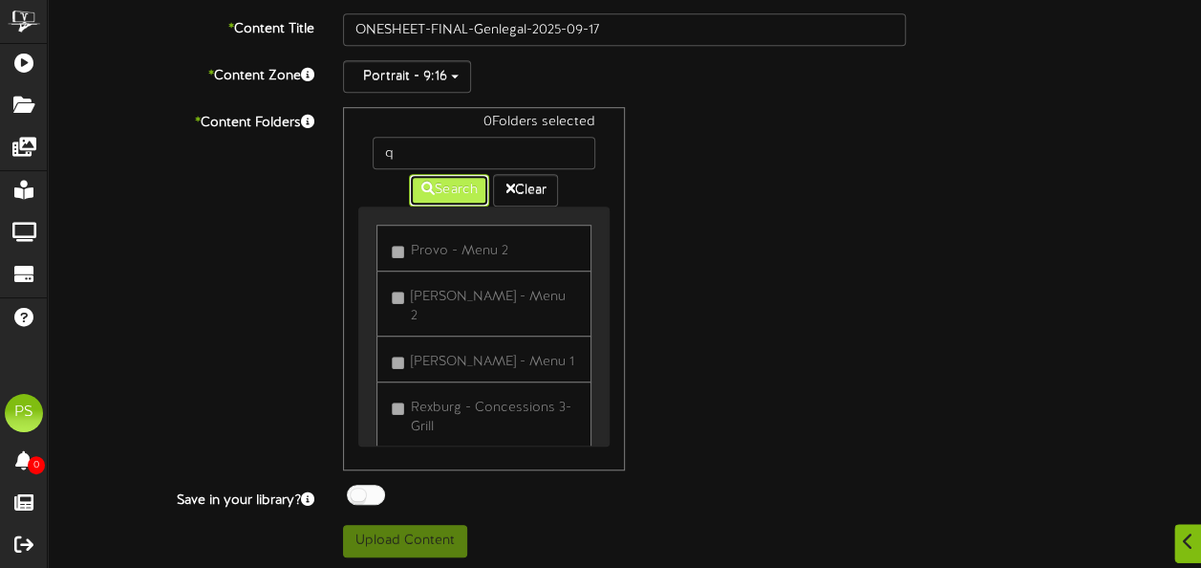
click at [421, 182] on icon at bounding box center [427, 188] width 13 height 13
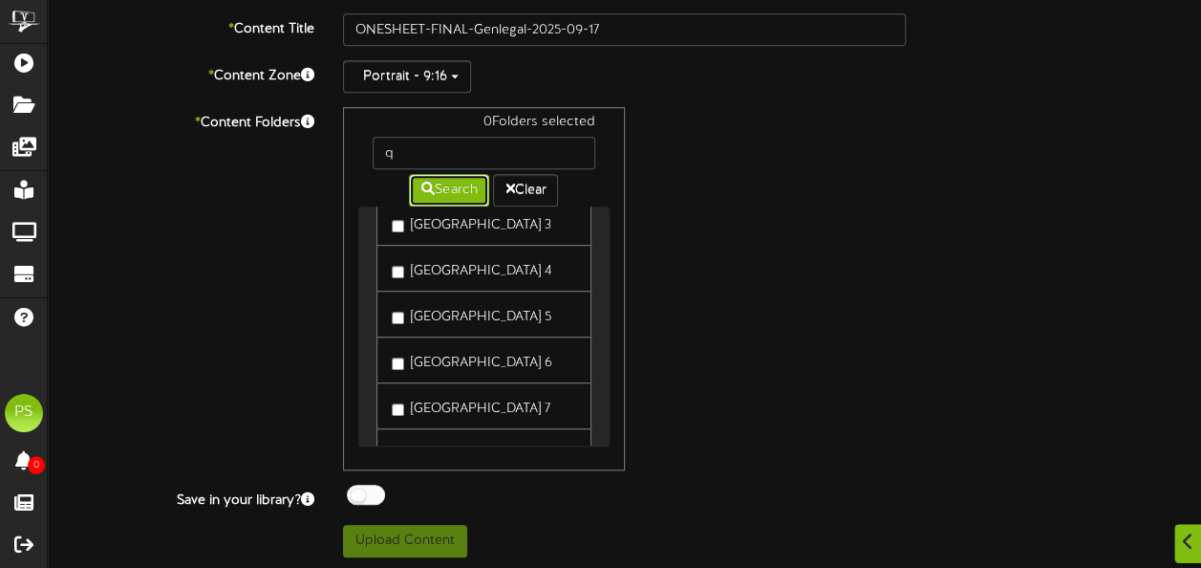
scroll to position [1289, 0]
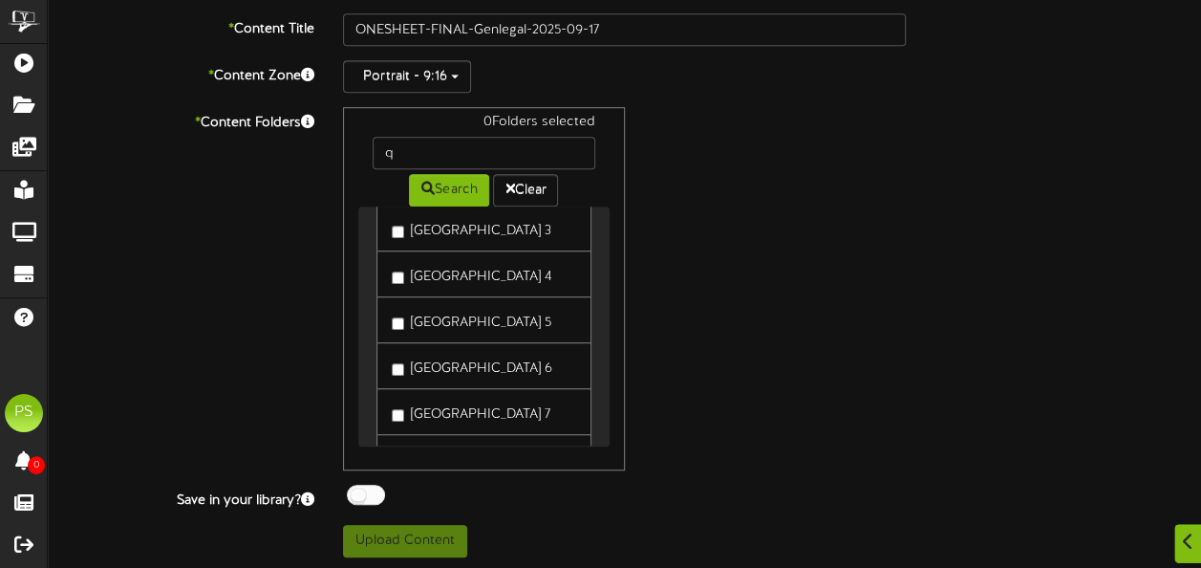
click at [424, 241] on label "[GEOGRAPHIC_DATA] 3" at bounding box center [472, 228] width 160 height 26
click at [428, 333] on label "[GEOGRAPHIC_DATA] 5" at bounding box center [472, 320] width 160 height 26
click at [368, 487] on div at bounding box center [366, 494] width 38 height 20
click at [386, 541] on button "Upload Content" at bounding box center [405, 541] width 124 height 32
type input "**********"
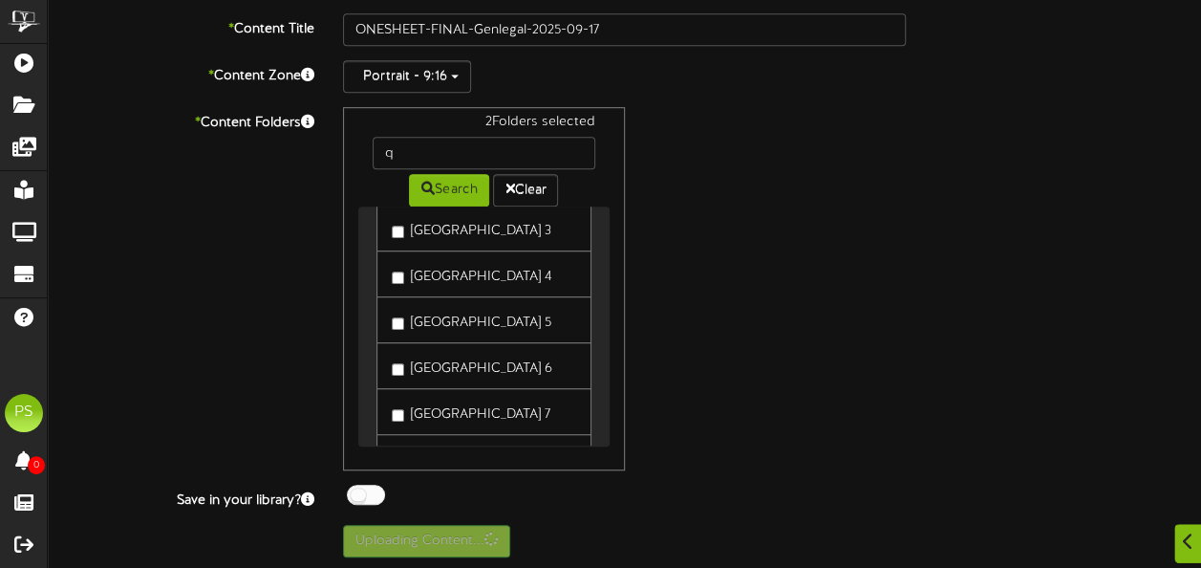
scroll to position [5, 0]
